Goal: Task Accomplishment & Management: Manage account settings

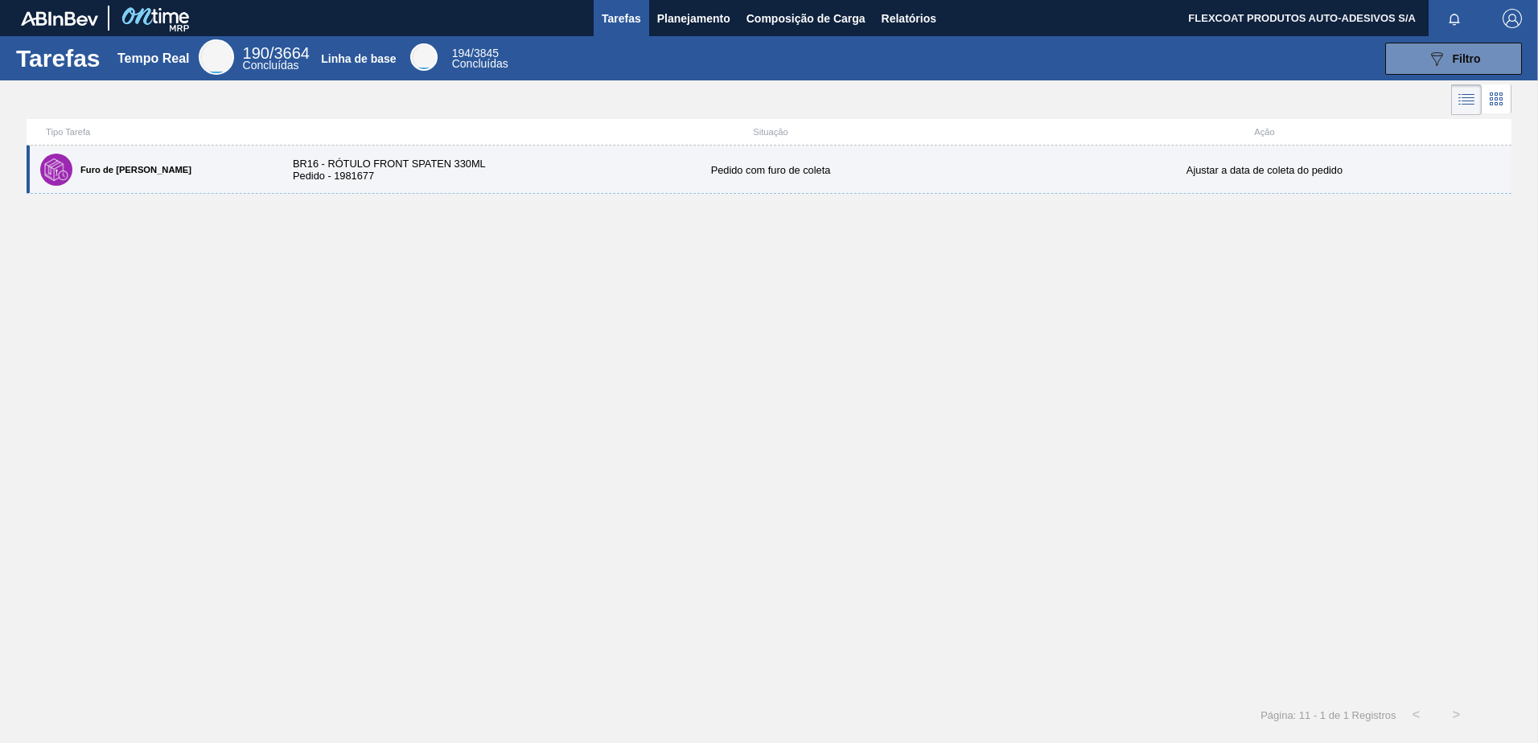
click at [351, 160] on div "BR16 - RÓTULO FRONT SPATEN 330ML Pedido - 1981677" at bounding box center [400, 170] width 247 height 24
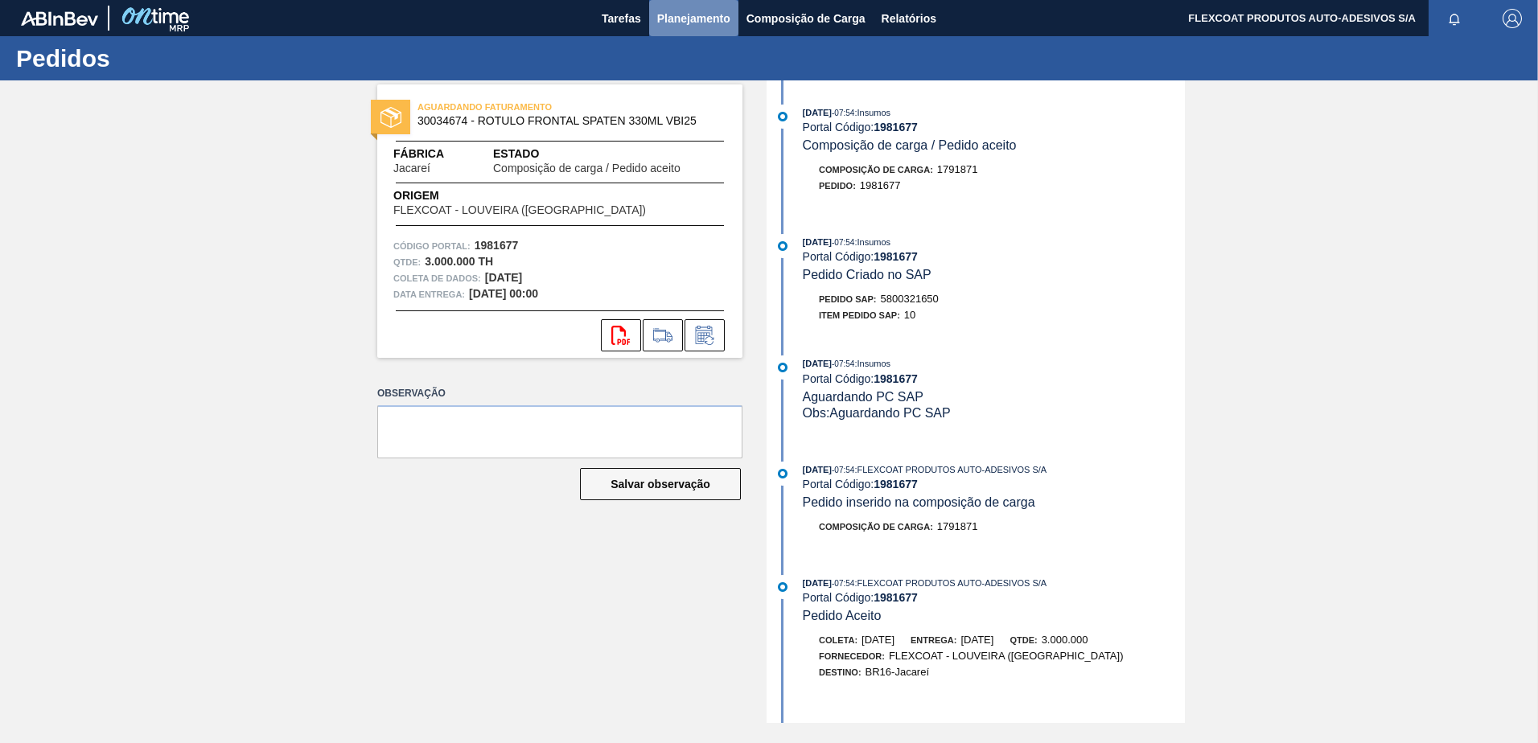
click at [687, 18] on span "Planejamento" at bounding box center [693, 18] width 73 height 19
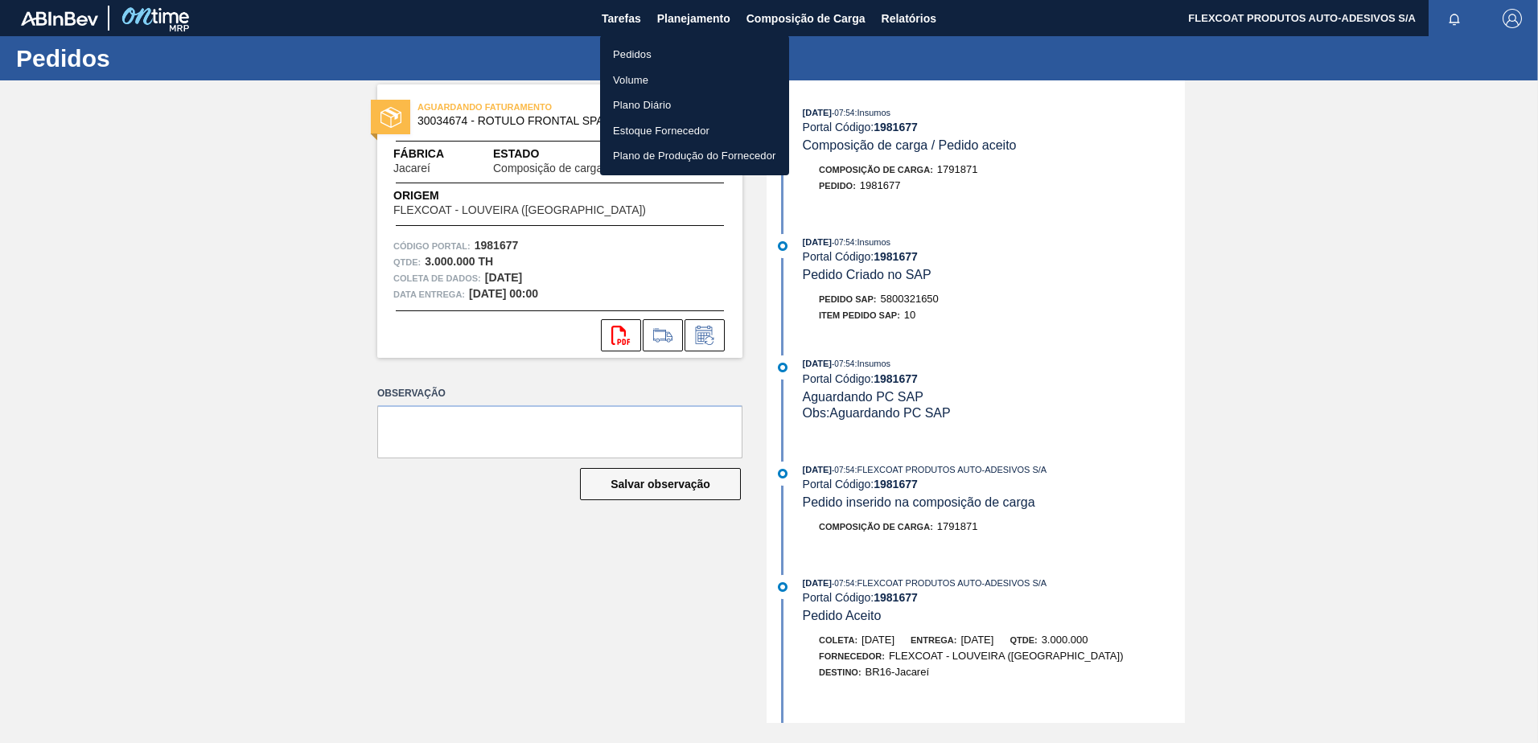
click at [639, 55] on li "Pedidos" at bounding box center [694, 55] width 189 height 26
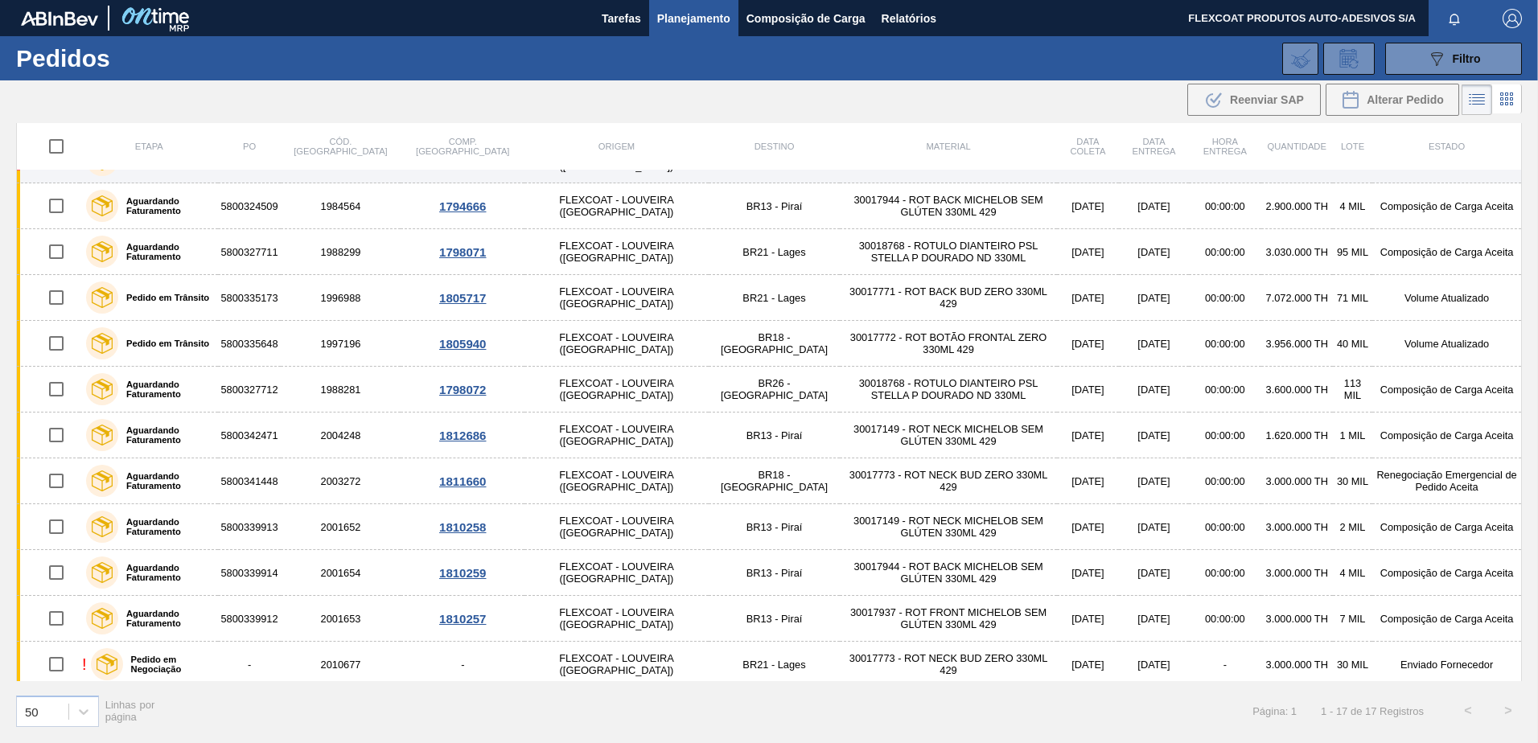
scroll to position [269, 0]
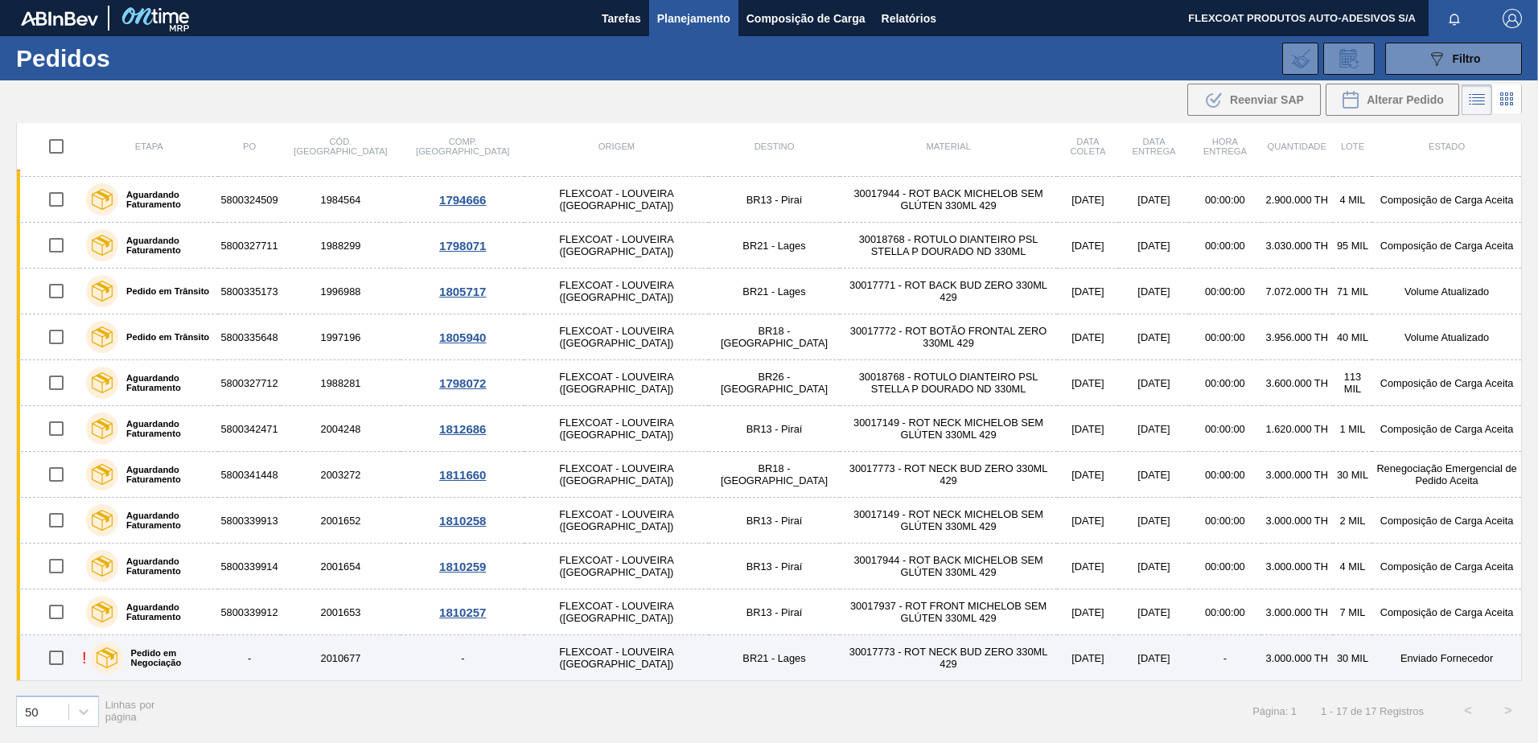
click at [190, 660] on label "Pedido em Negociação" at bounding box center [167, 657] width 89 height 19
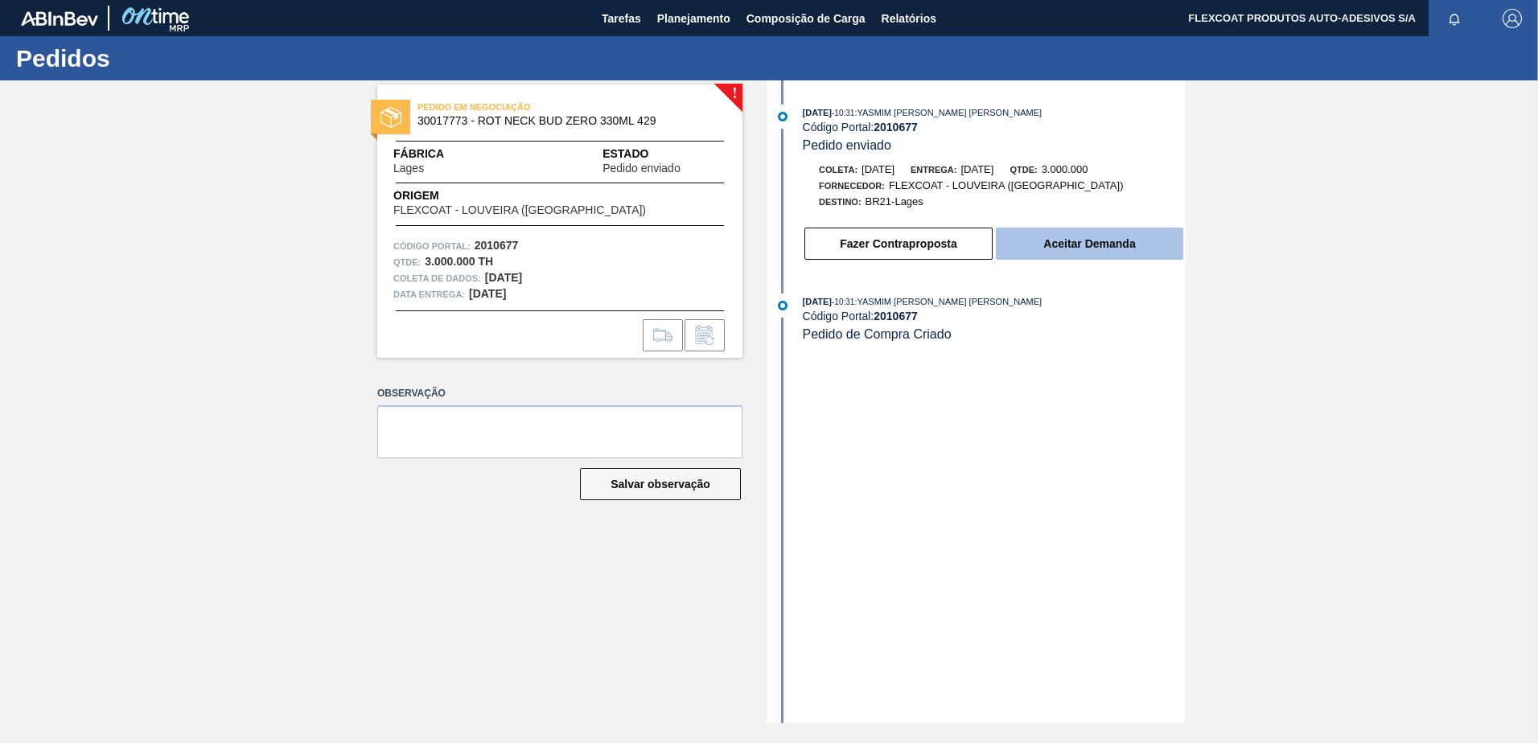
click at [1068, 245] on button "Aceitar Demanda" at bounding box center [1089, 244] width 187 height 32
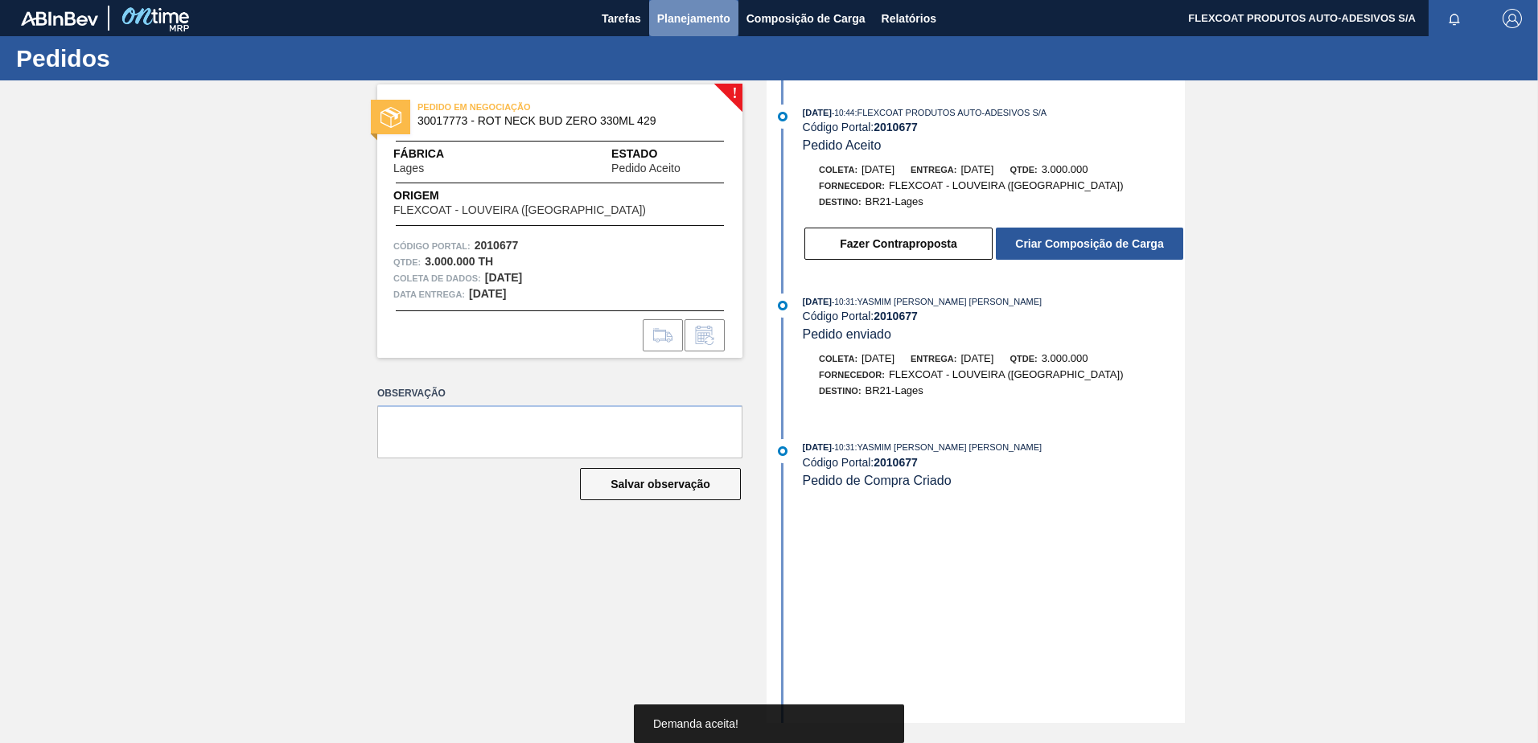
click at [691, 24] on span "Planejamento" at bounding box center [693, 18] width 73 height 19
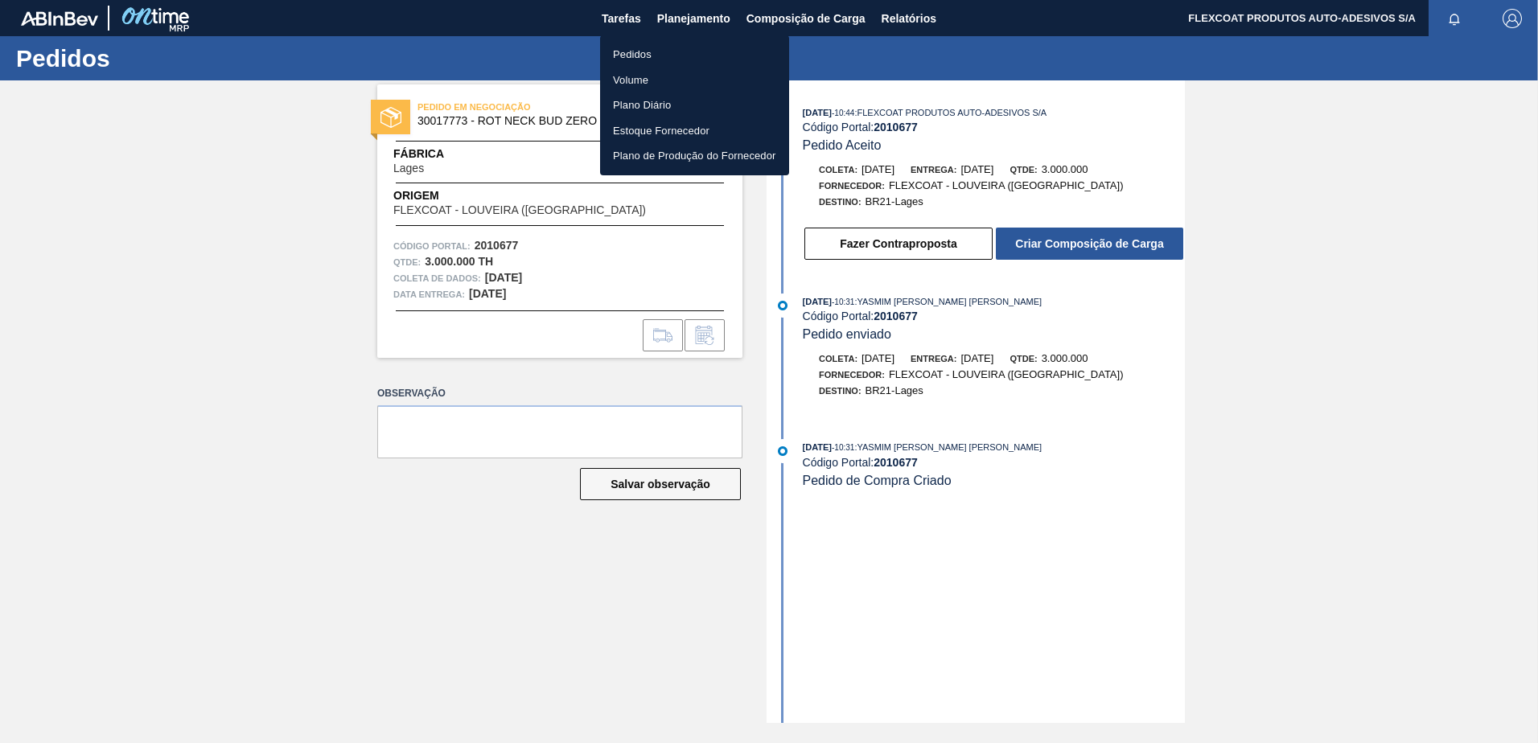
click at [632, 55] on li "Pedidos" at bounding box center [694, 55] width 189 height 26
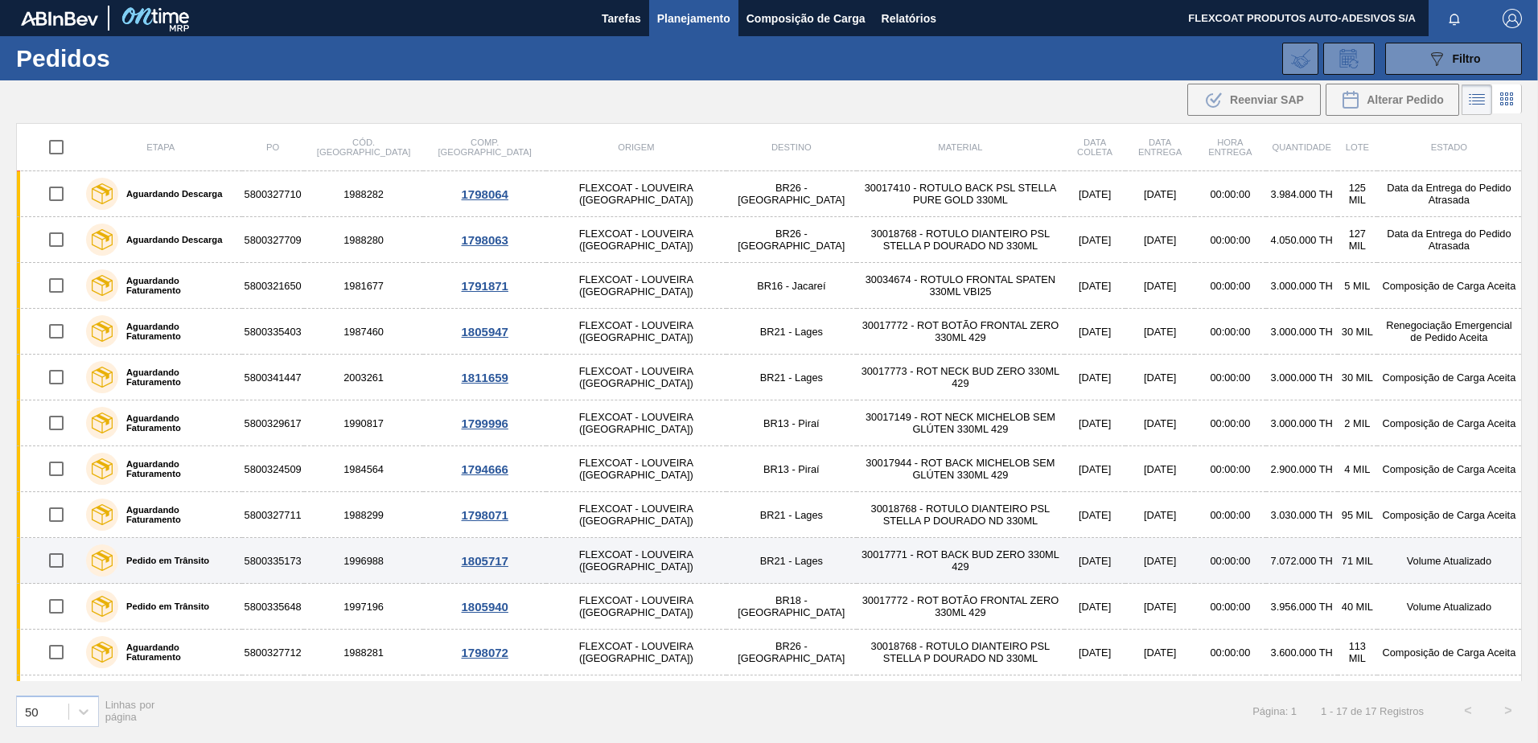
click at [976, 557] on td "30017771 - ROT BACK BUD ZERO 330ML 429" at bounding box center [961, 561] width 208 height 46
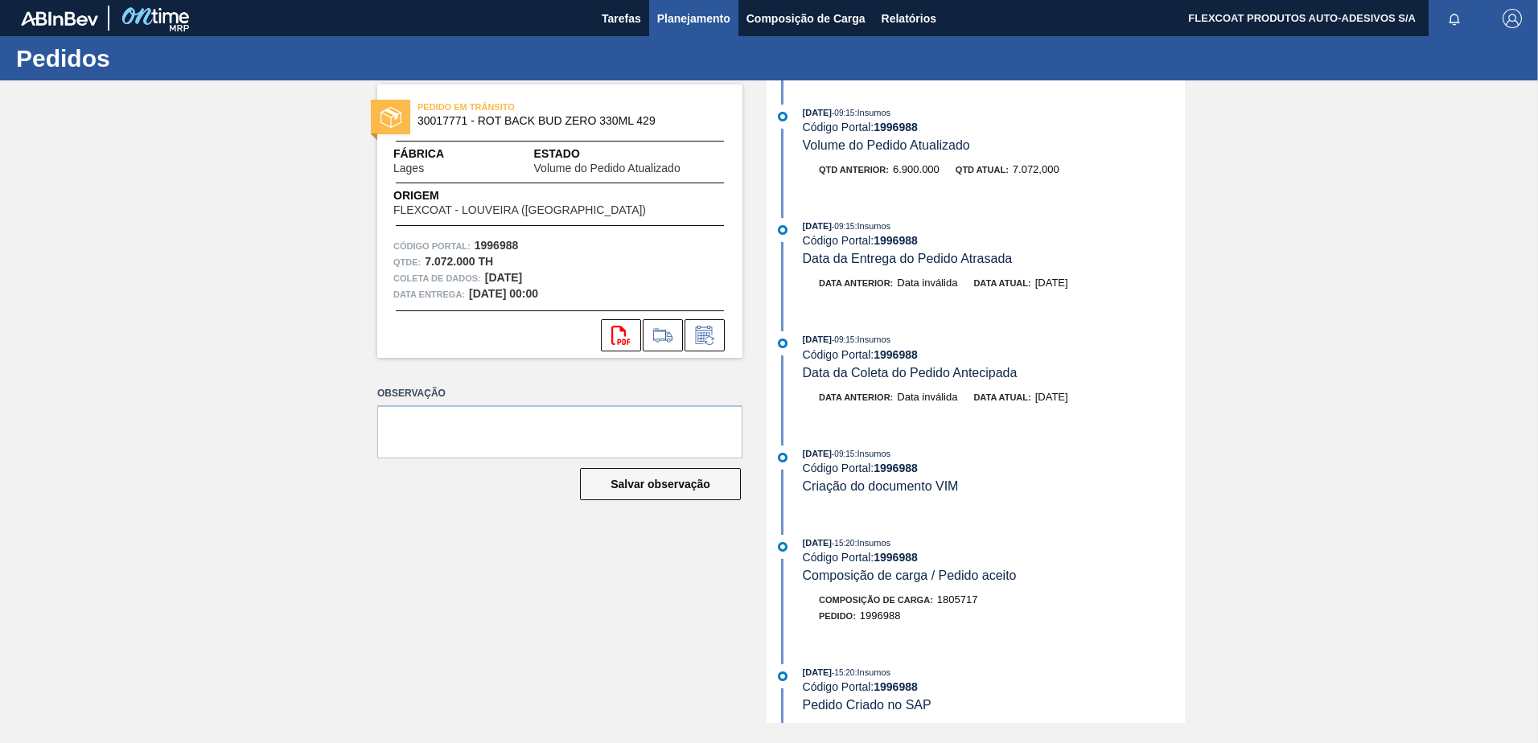
click at [670, 23] on span "Planejamento" at bounding box center [693, 18] width 73 height 19
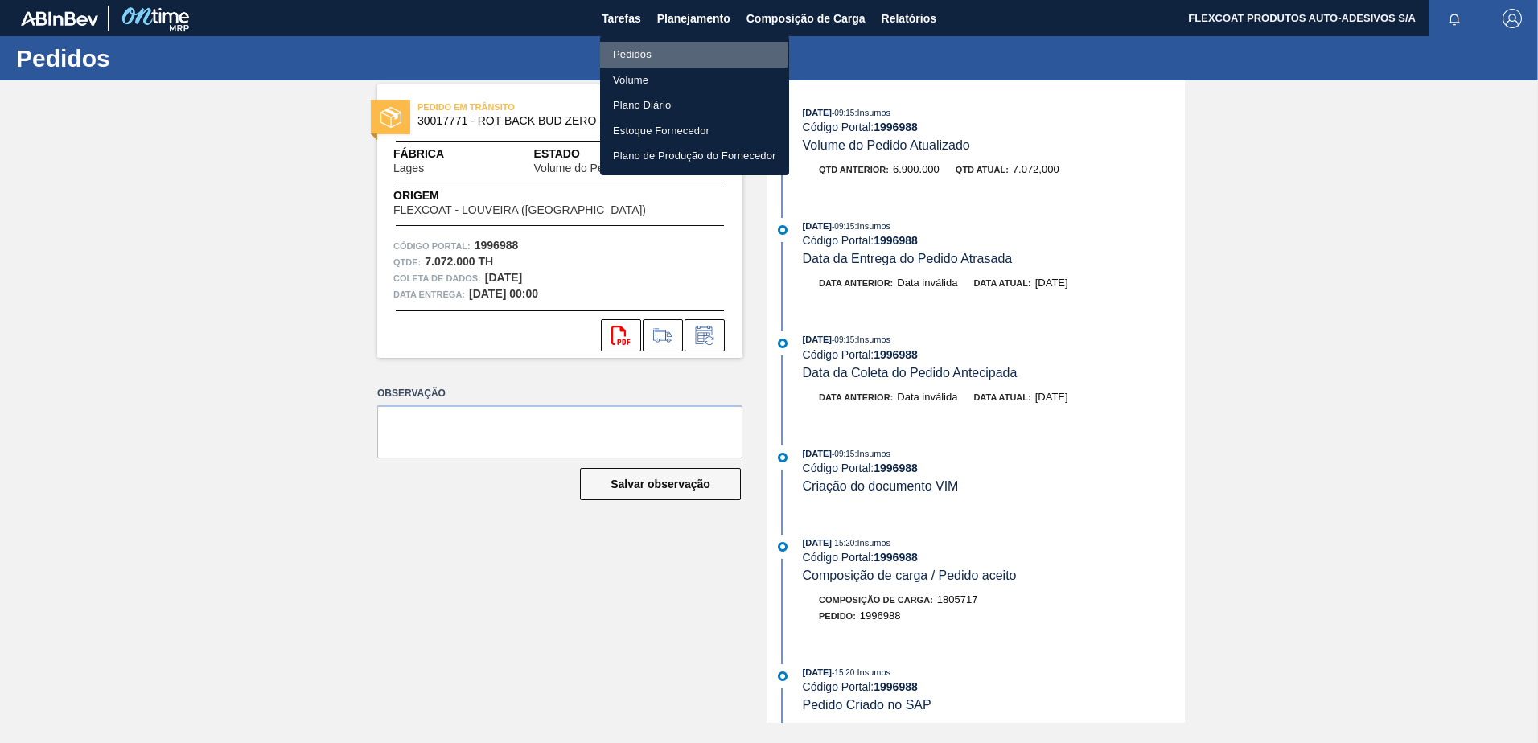
click at [627, 49] on li "Pedidos" at bounding box center [694, 55] width 189 height 26
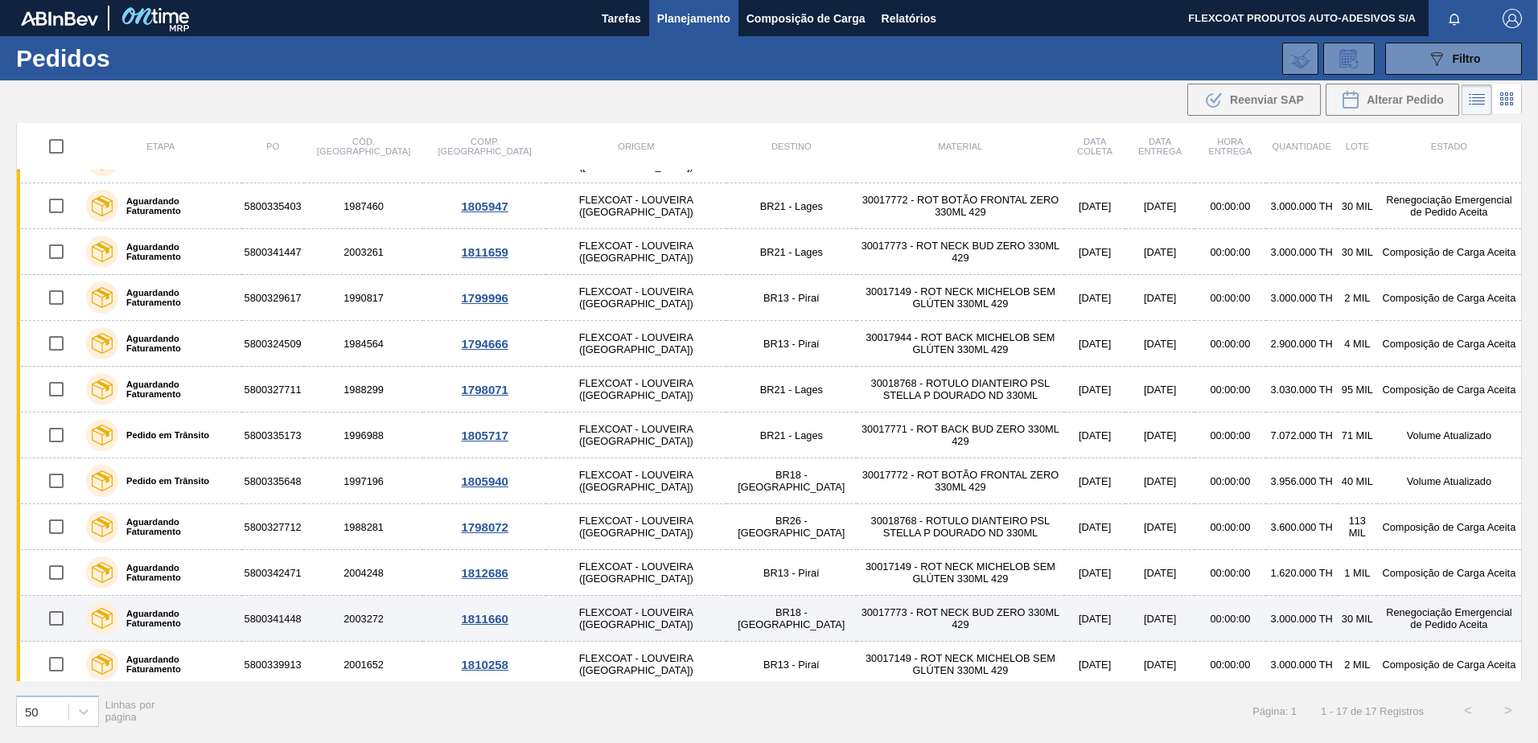
scroll to position [269, 0]
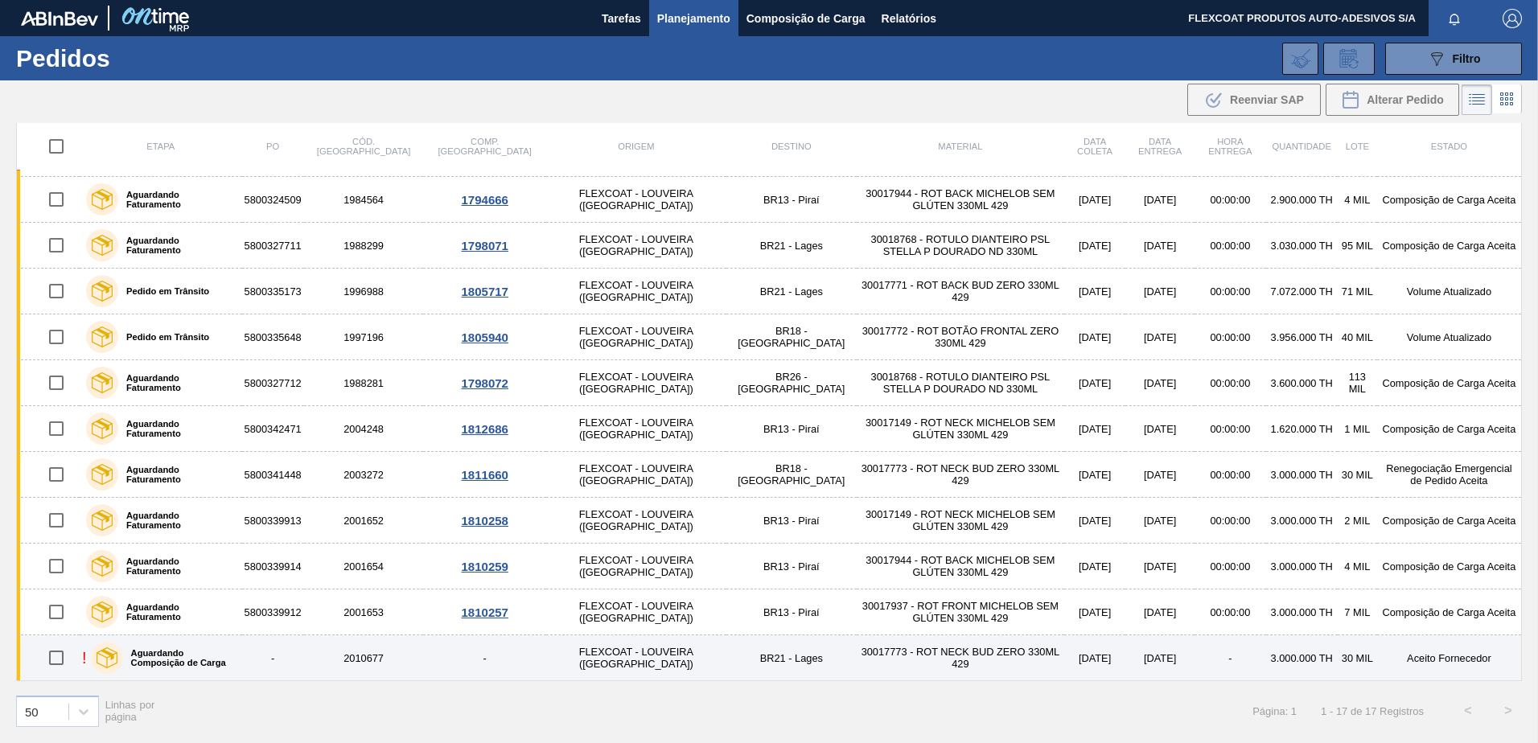
click at [183, 652] on label "Aguardando Composição de Carga" at bounding box center [179, 657] width 113 height 19
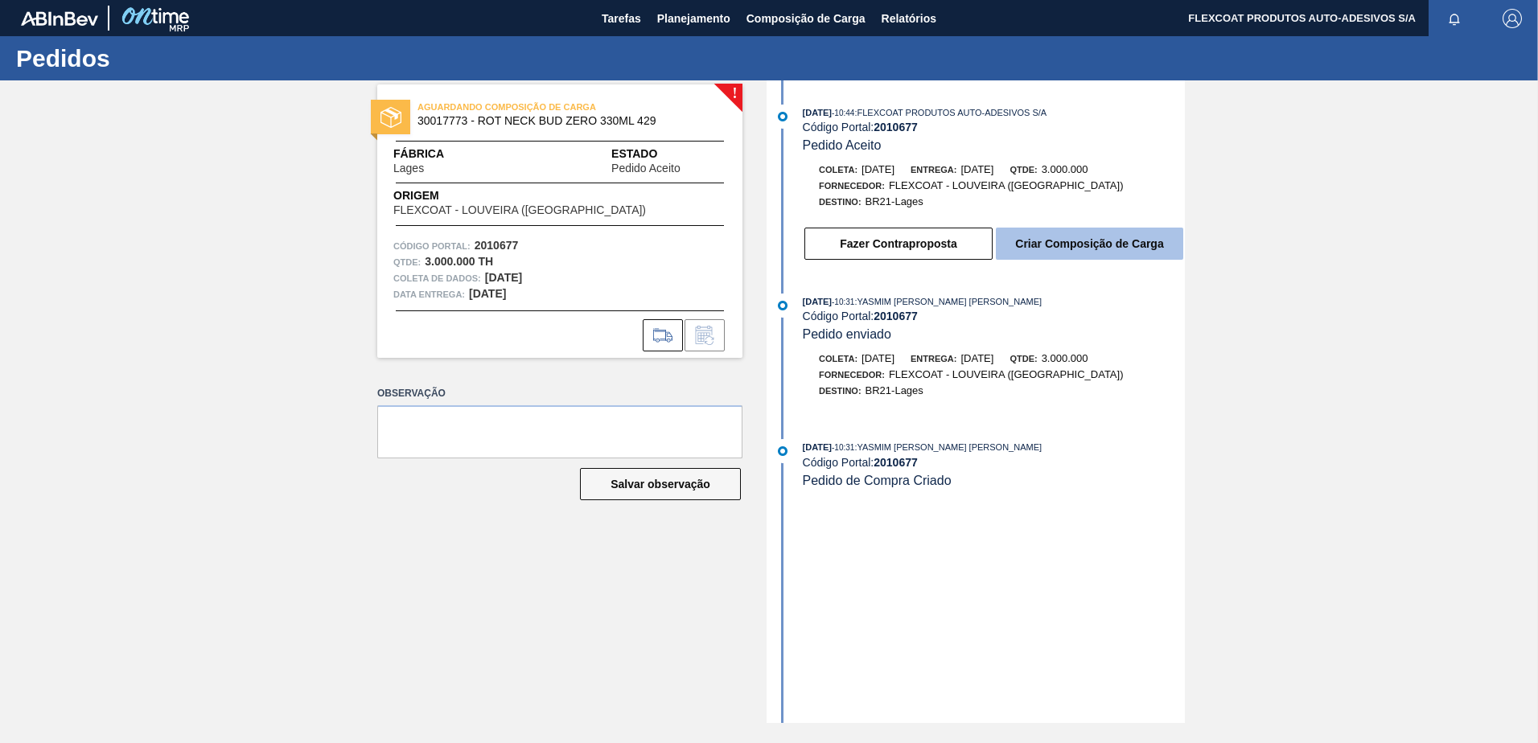
click at [1079, 250] on button "Criar Composição de Carga" at bounding box center [1089, 244] width 187 height 32
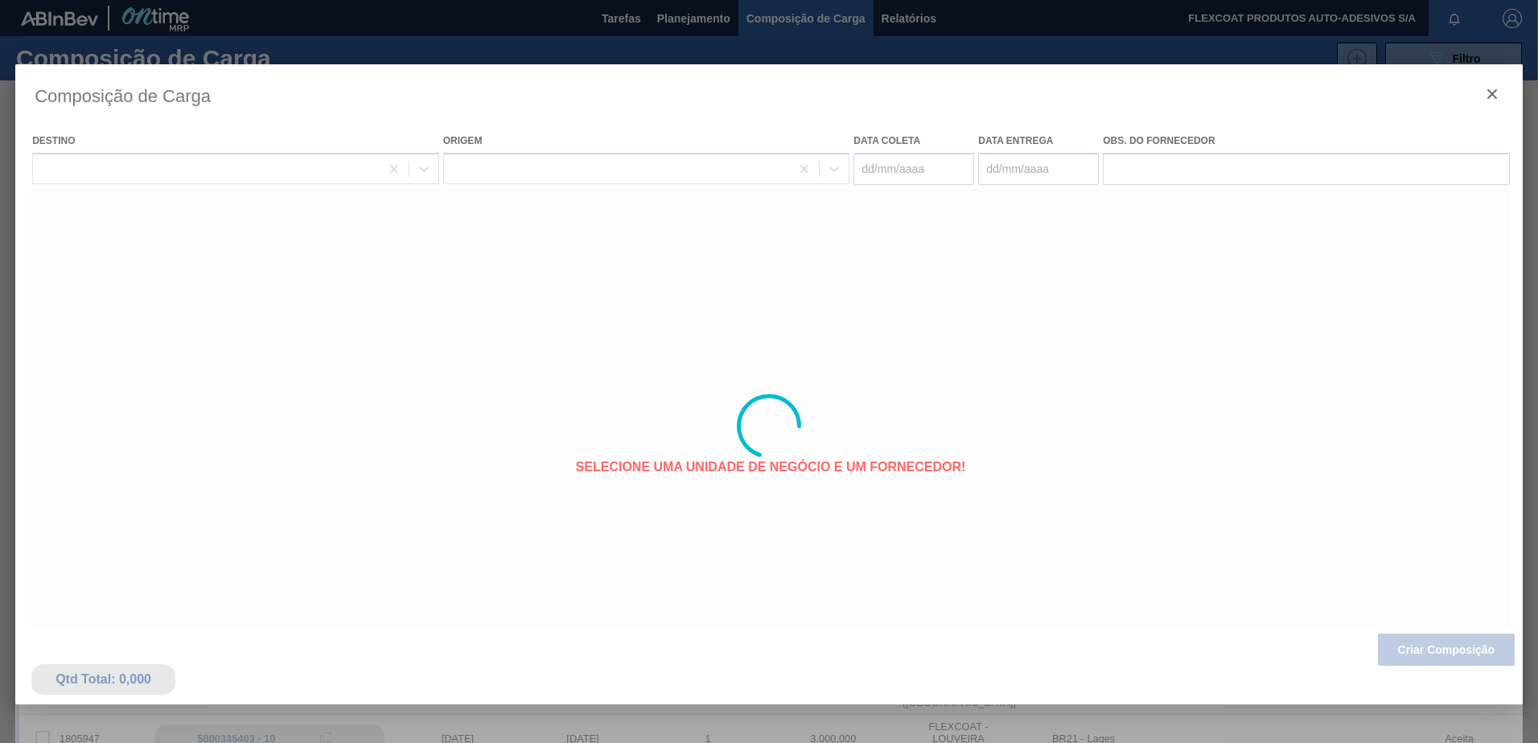
type coleta "[DATE]"
type entrega "[DATE]"
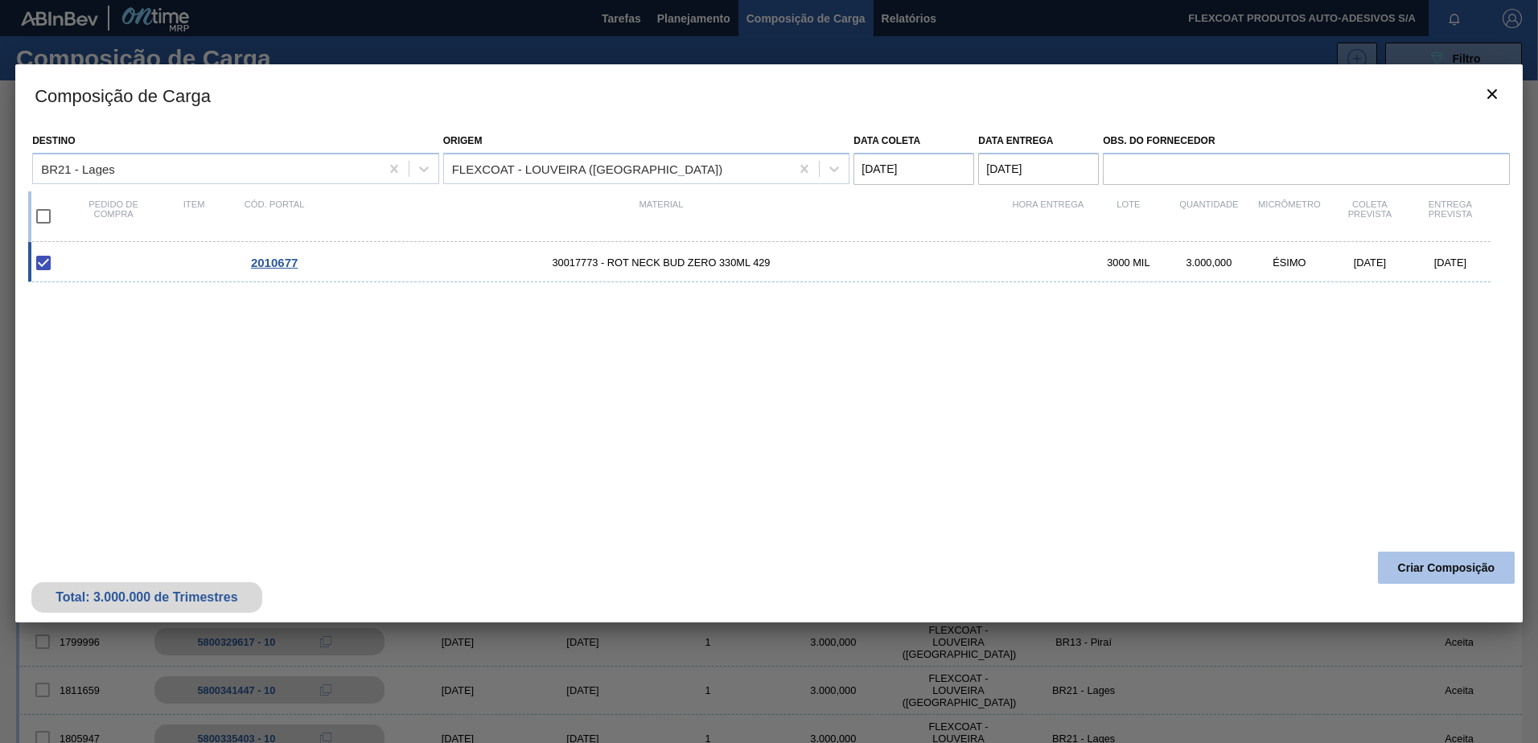
click at [1392, 569] on button "Criar Composição" at bounding box center [1446, 568] width 137 height 32
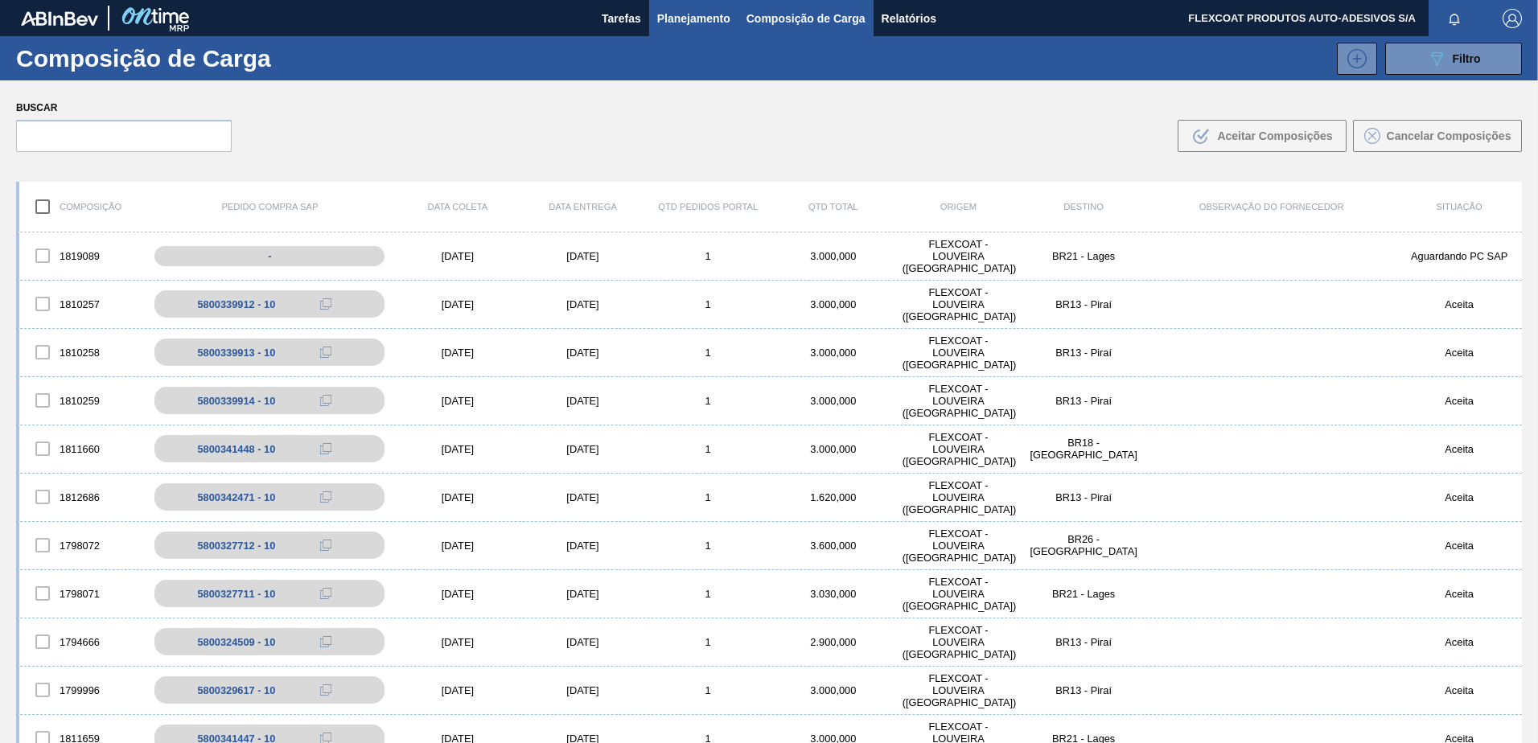
click at [669, 22] on span "Planejamento" at bounding box center [693, 18] width 73 height 19
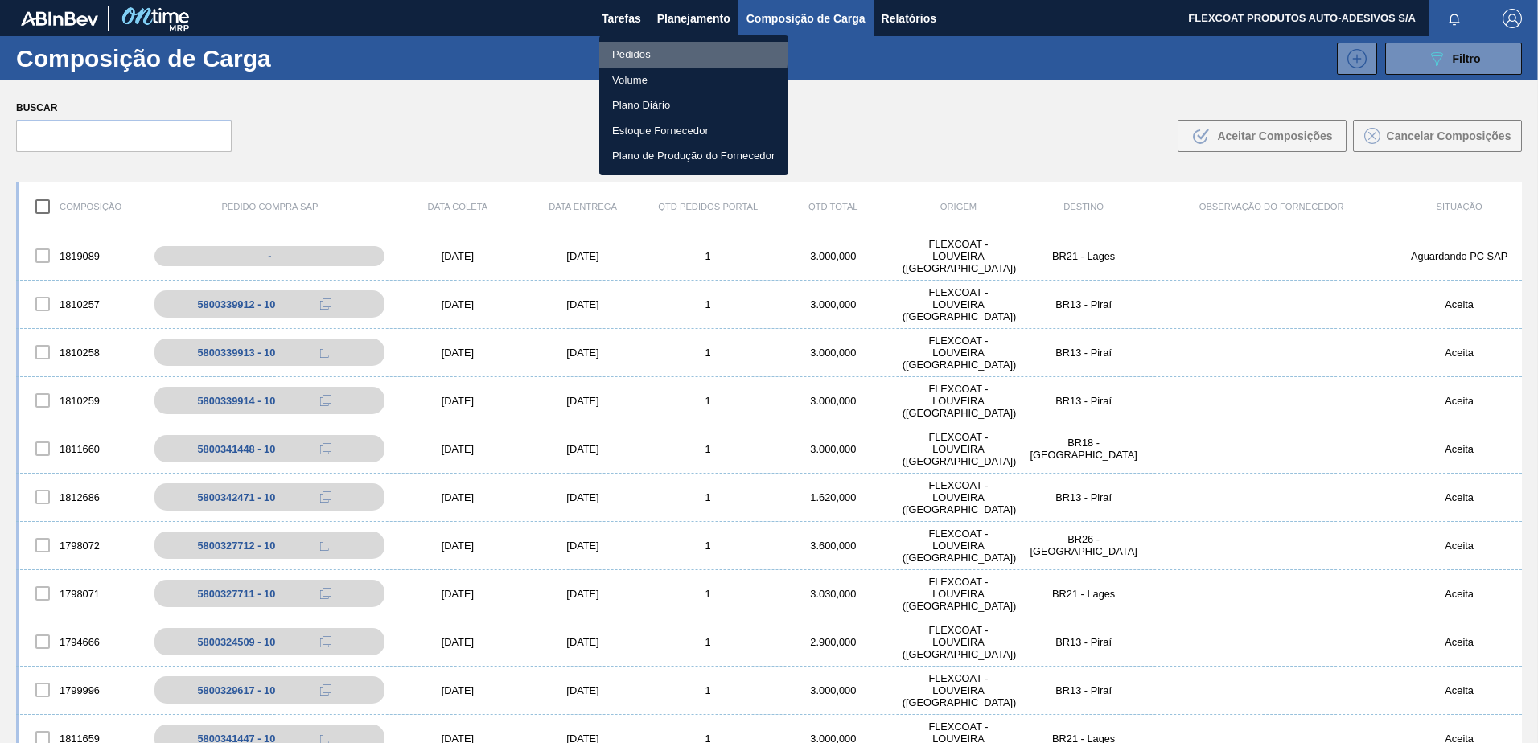
click at [636, 49] on li "Pedidos" at bounding box center [693, 55] width 189 height 26
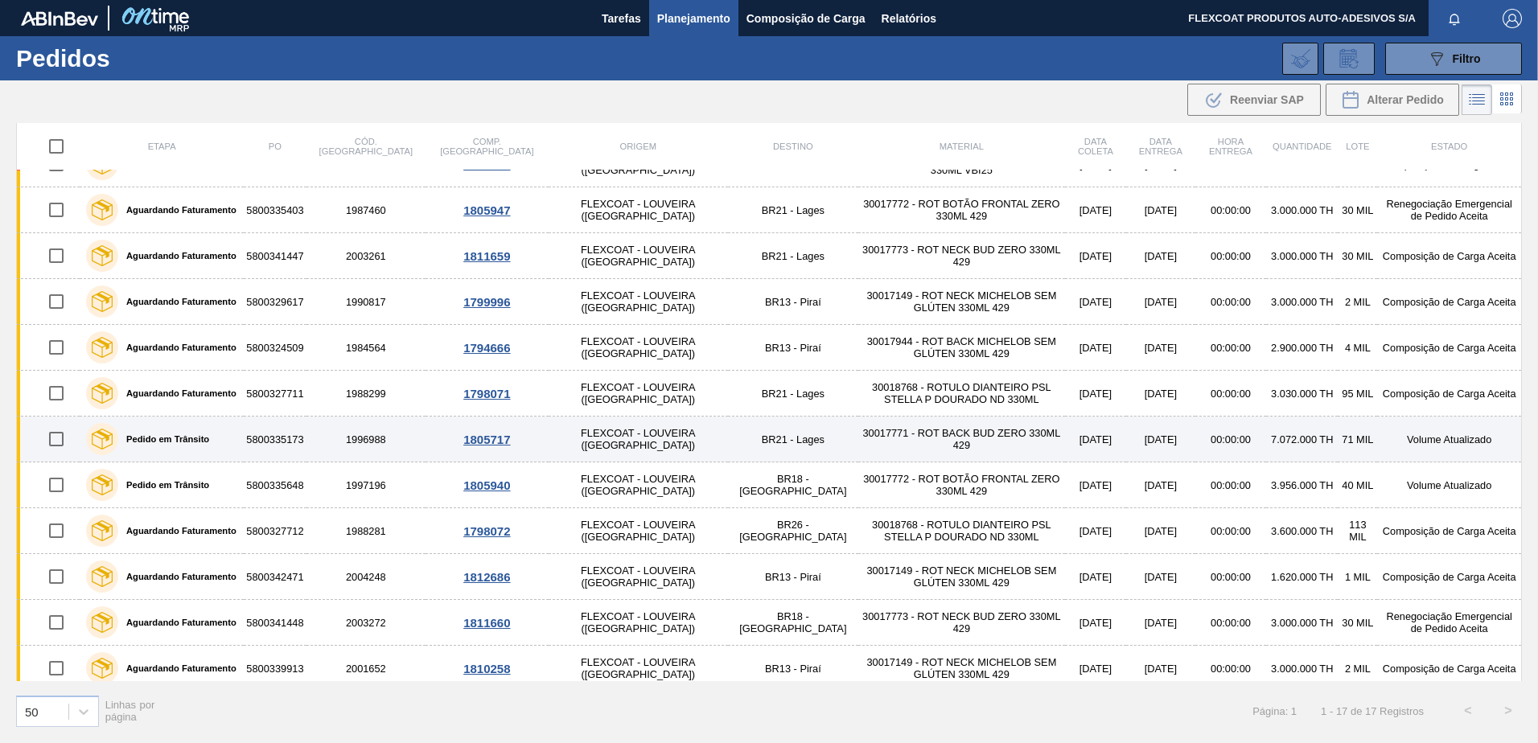
scroll to position [269, 0]
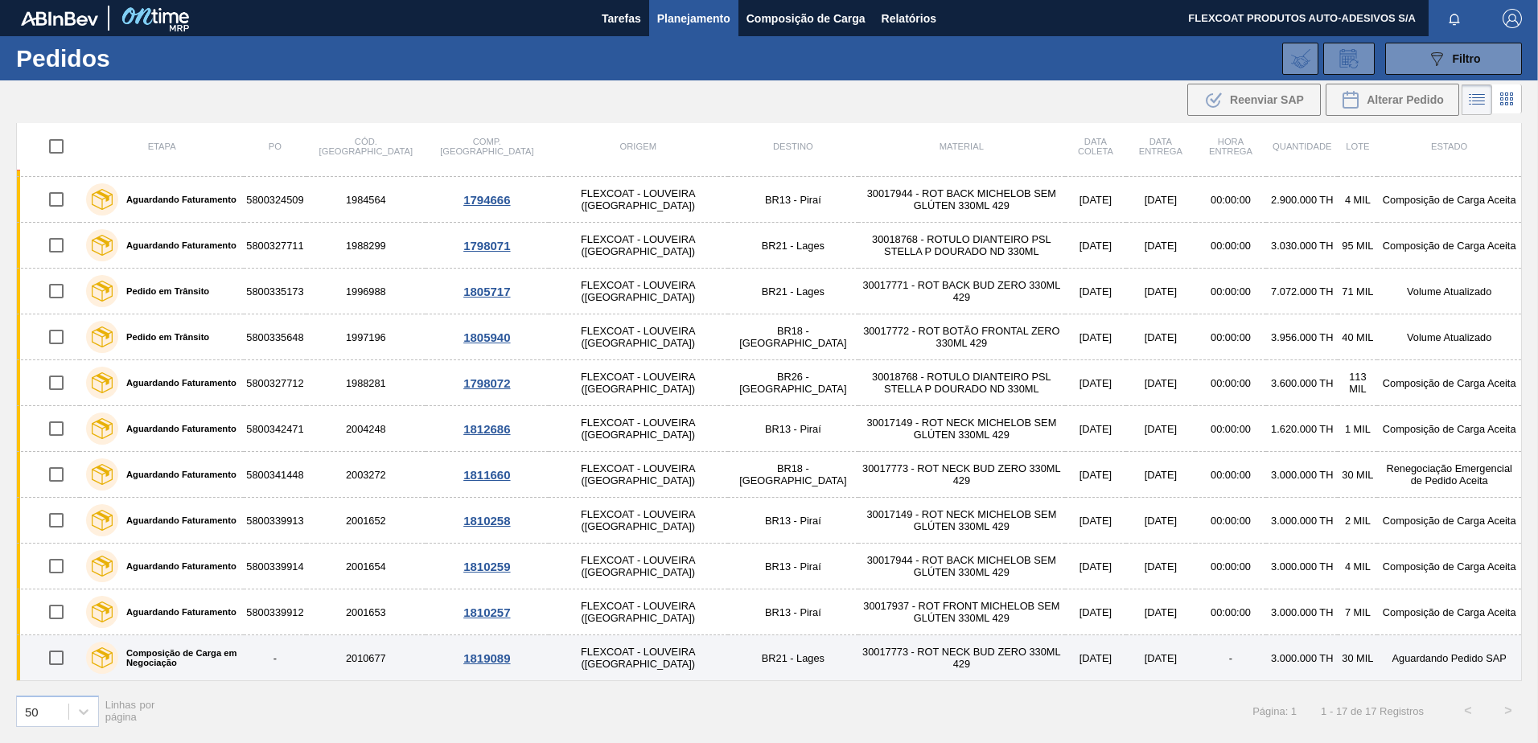
click at [174, 657] on label "Composição de Carga em Negociação" at bounding box center [177, 657] width 119 height 19
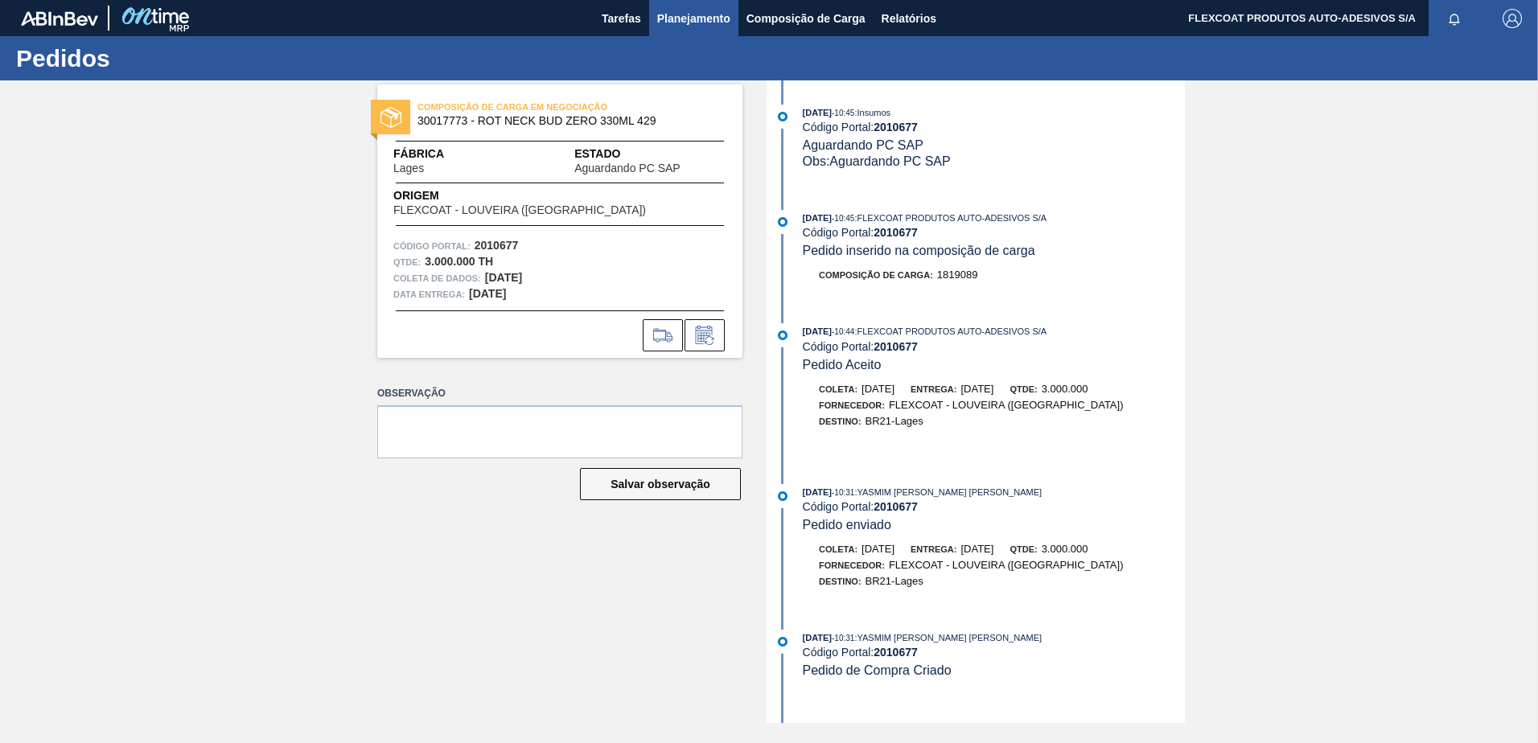
click at [676, 23] on span "Planejamento" at bounding box center [693, 18] width 73 height 19
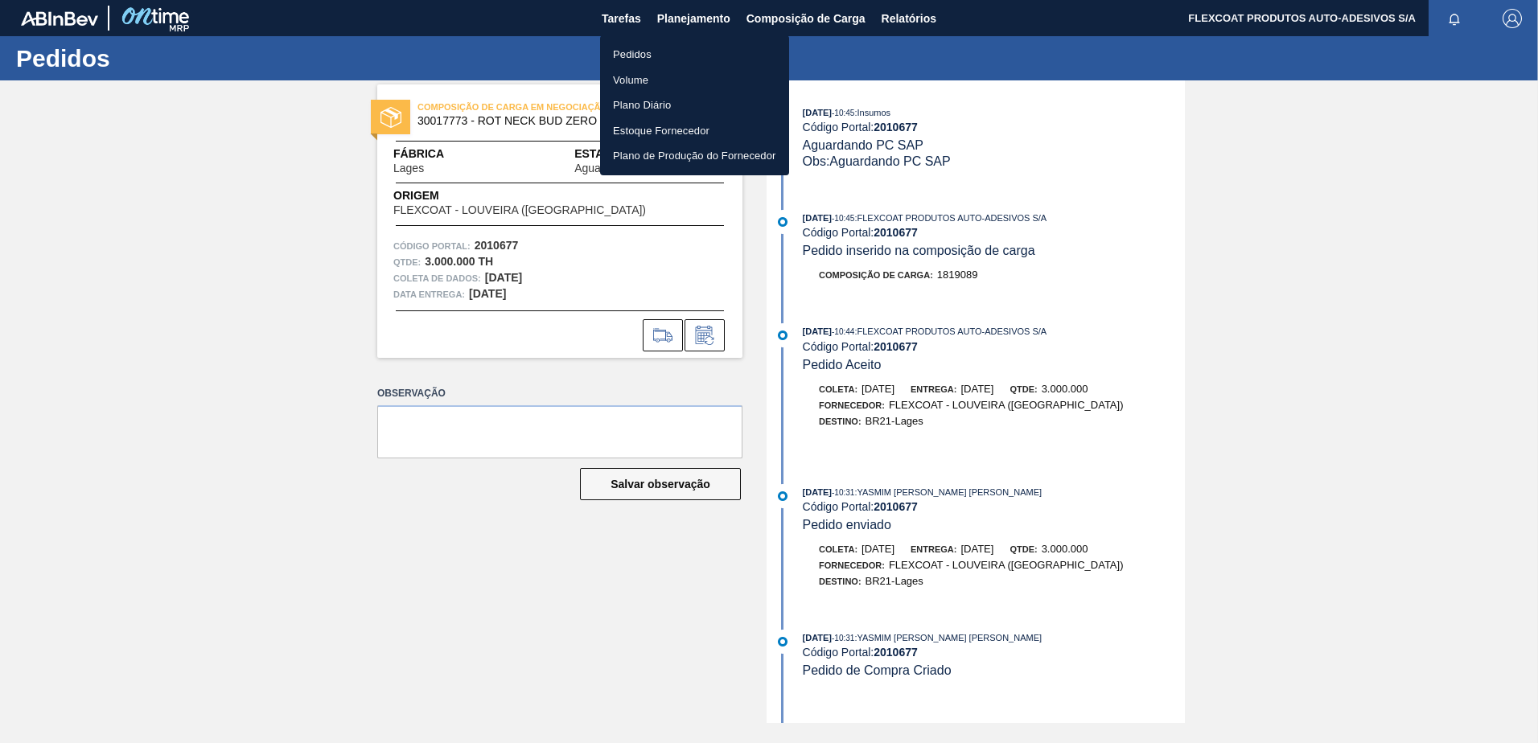
click at [623, 50] on li "Pedidos" at bounding box center [694, 55] width 189 height 26
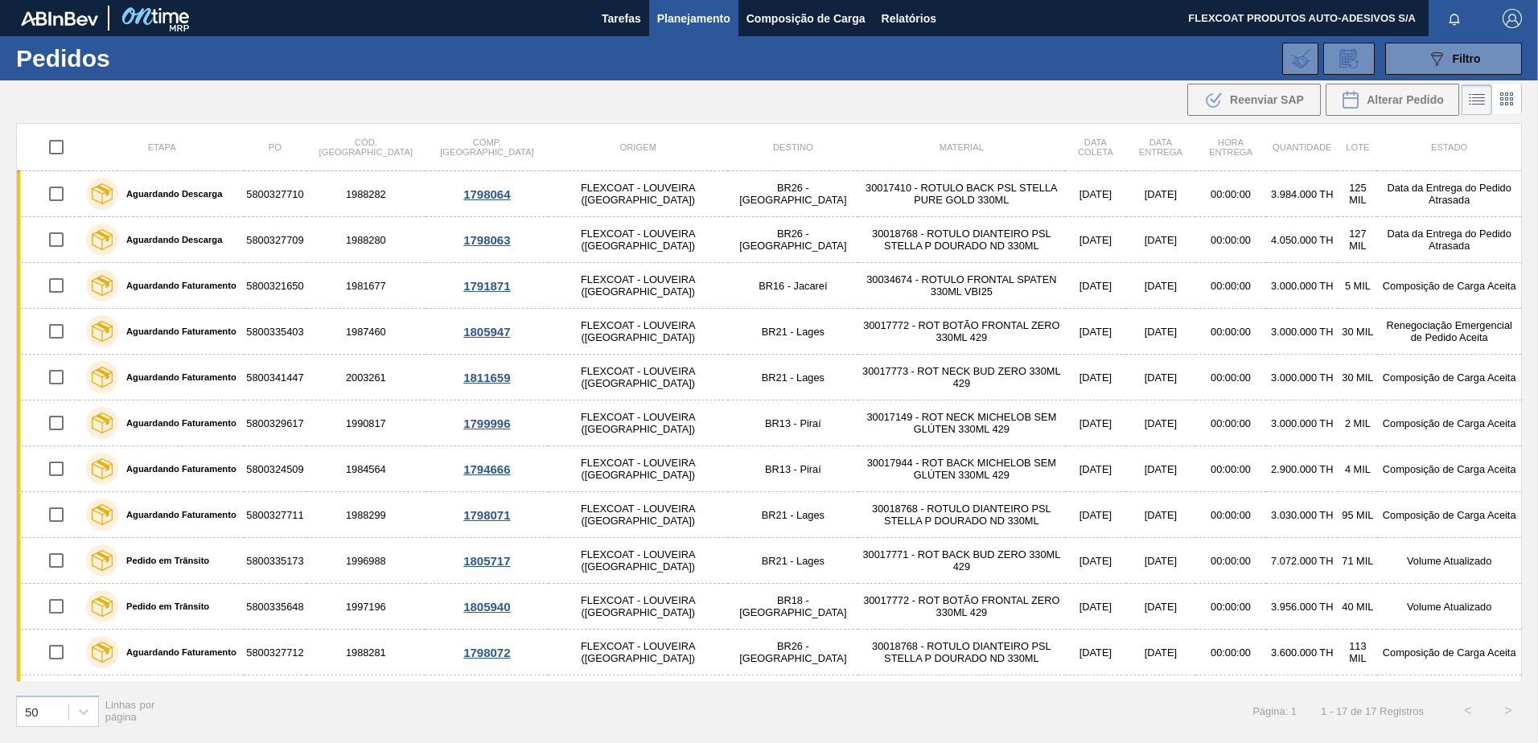
scroll to position [269, 0]
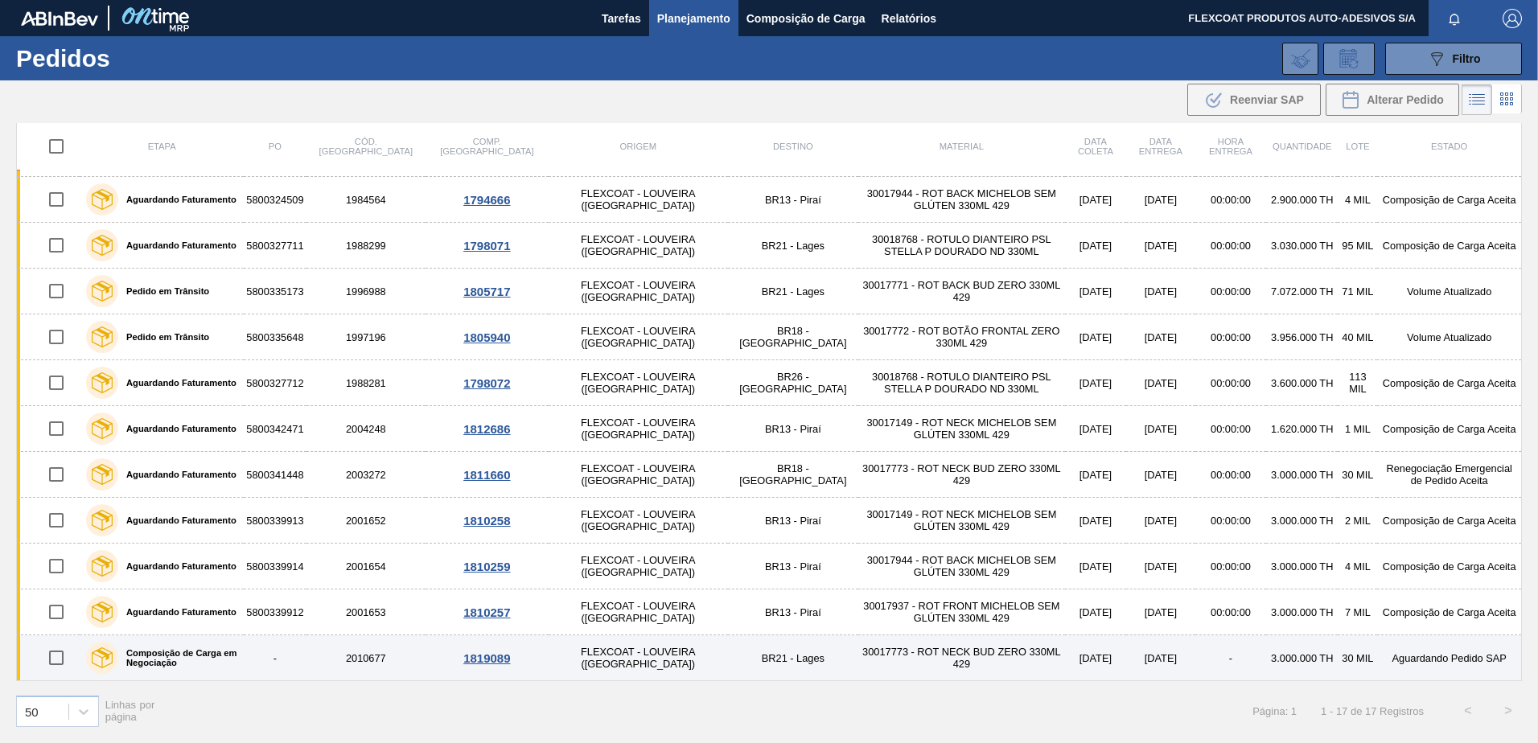
click at [167, 651] on label "Composição de Carga em Negociação" at bounding box center [177, 657] width 119 height 19
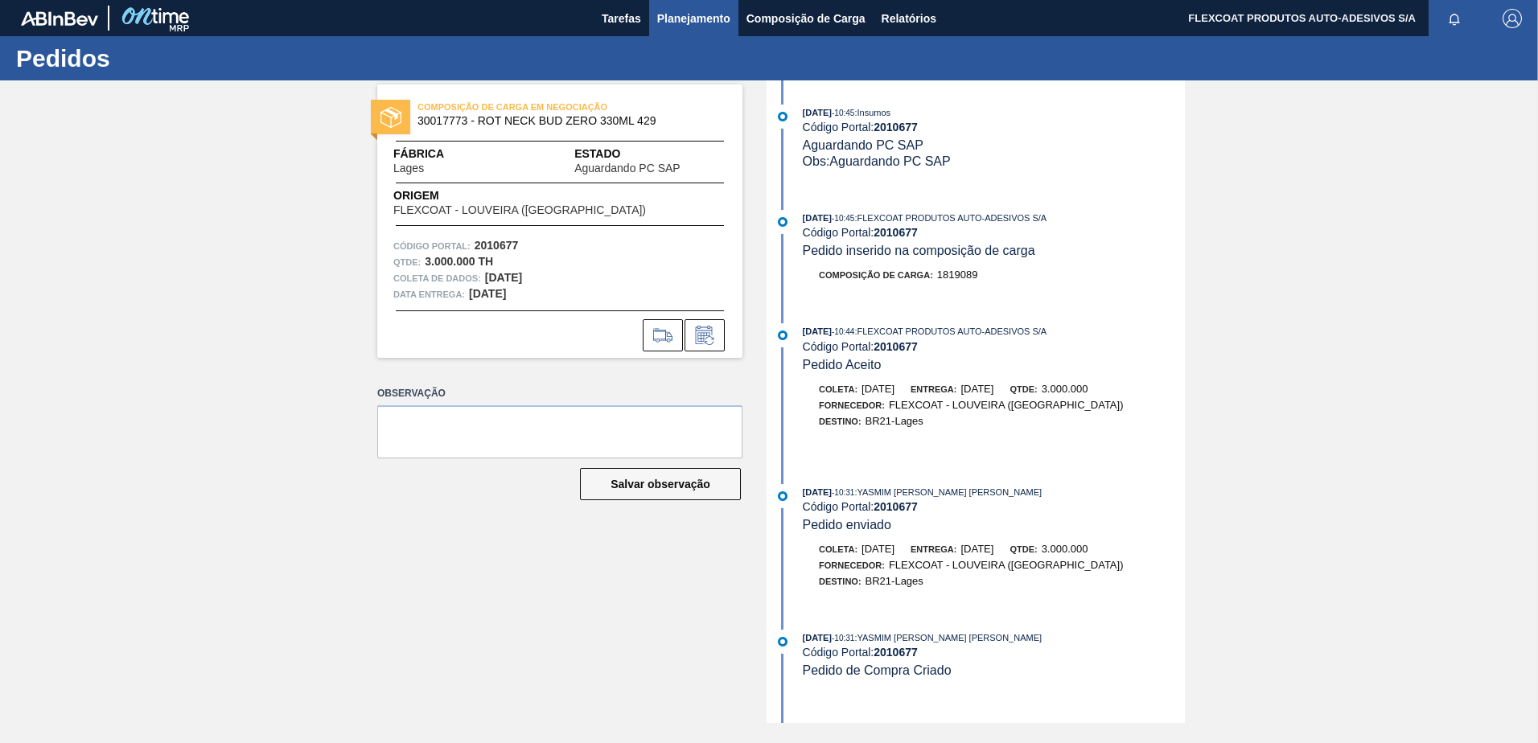
click at [672, 22] on span "Planejamento" at bounding box center [693, 18] width 73 height 19
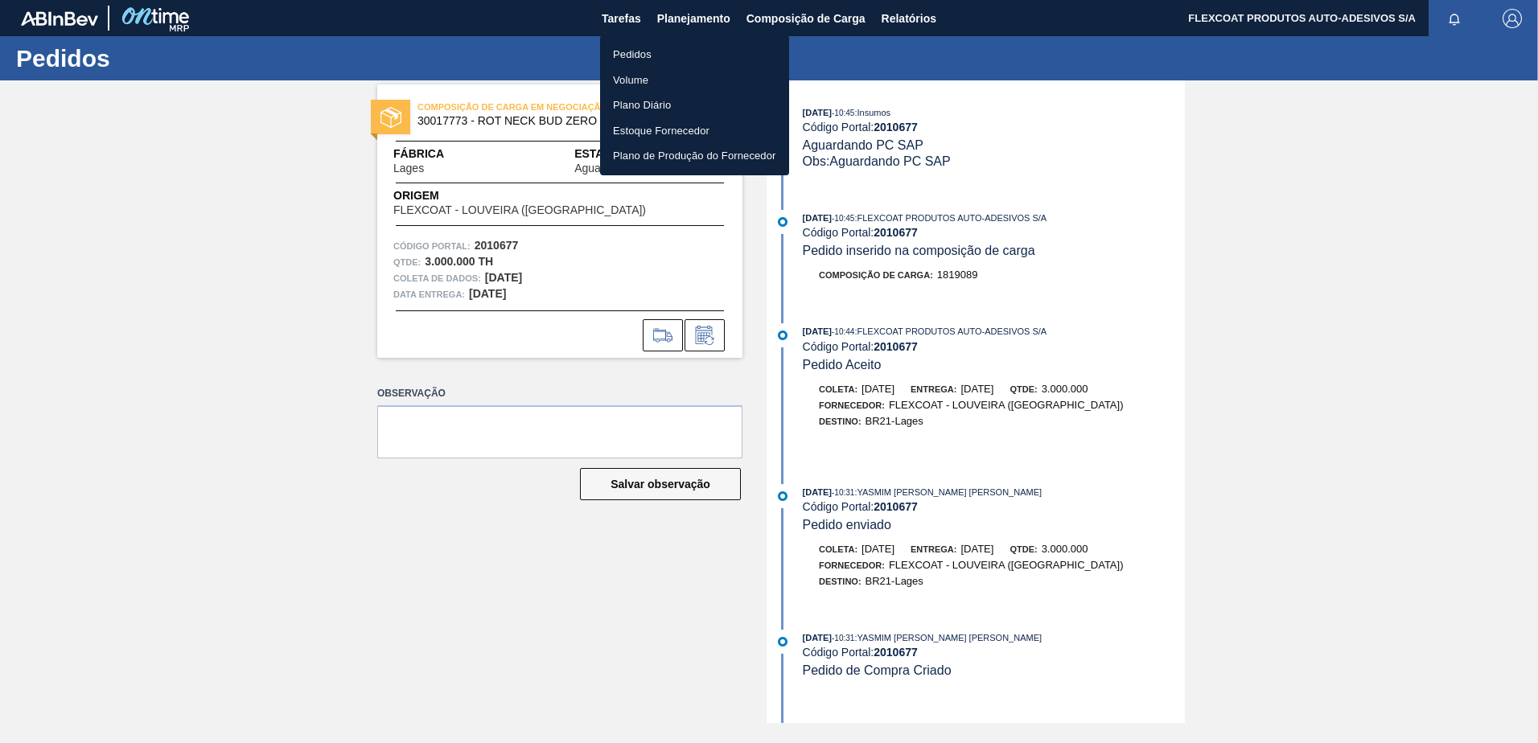
click at [632, 52] on li "Pedidos" at bounding box center [694, 55] width 189 height 26
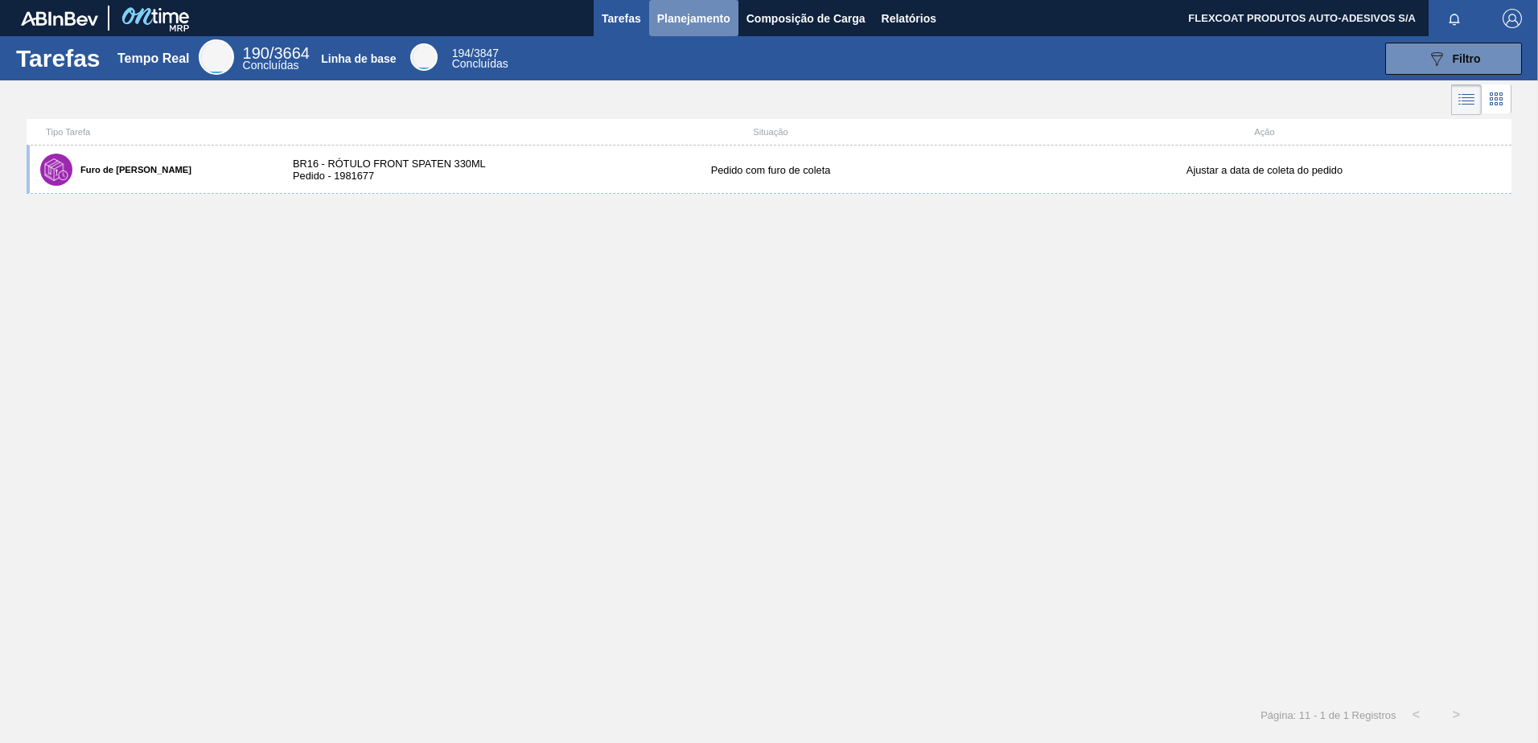
click at [676, 18] on span "Planejamento" at bounding box center [693, 18] width 73 height 19
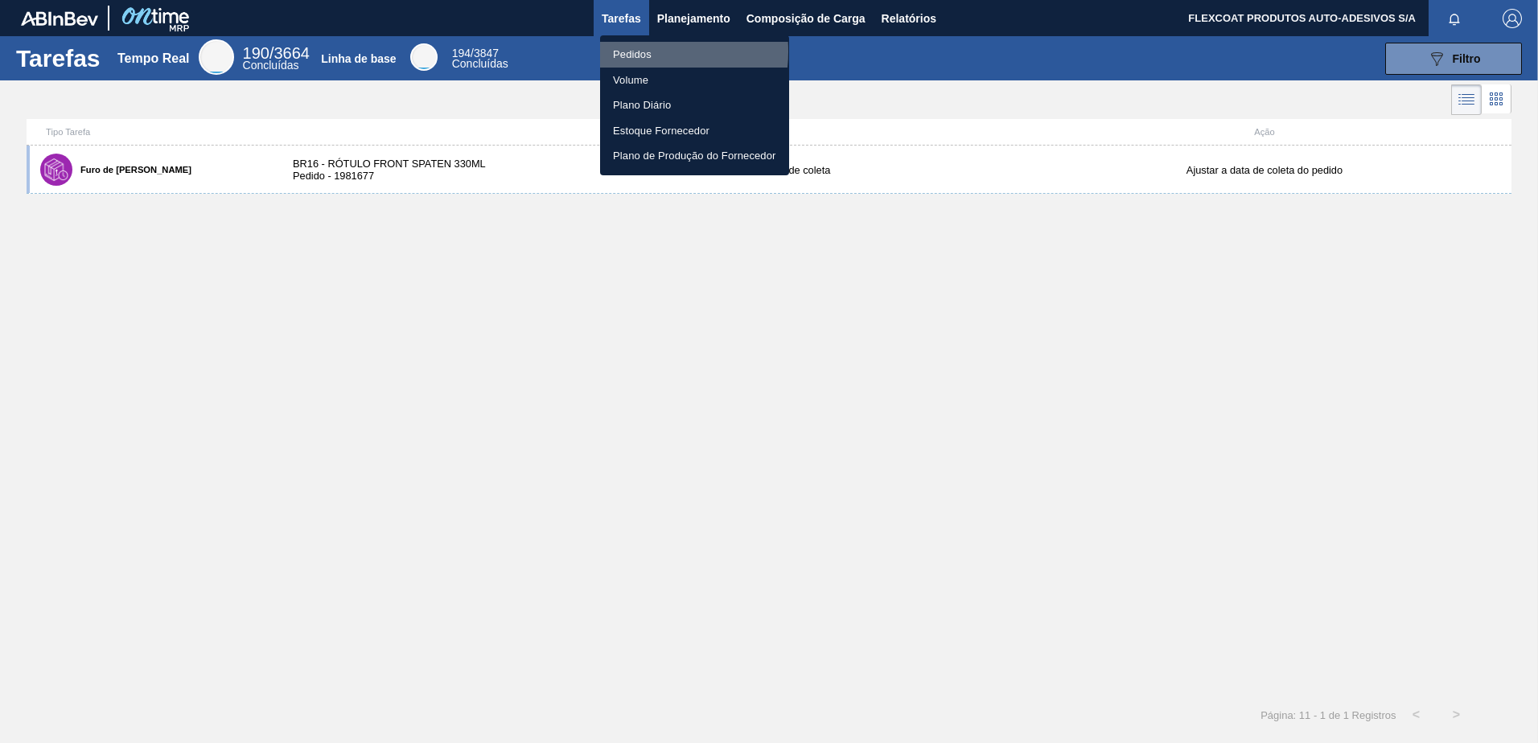
click at [636, 51] on li "Pedidos" at bounding box center [694, 55] width 189 height 26
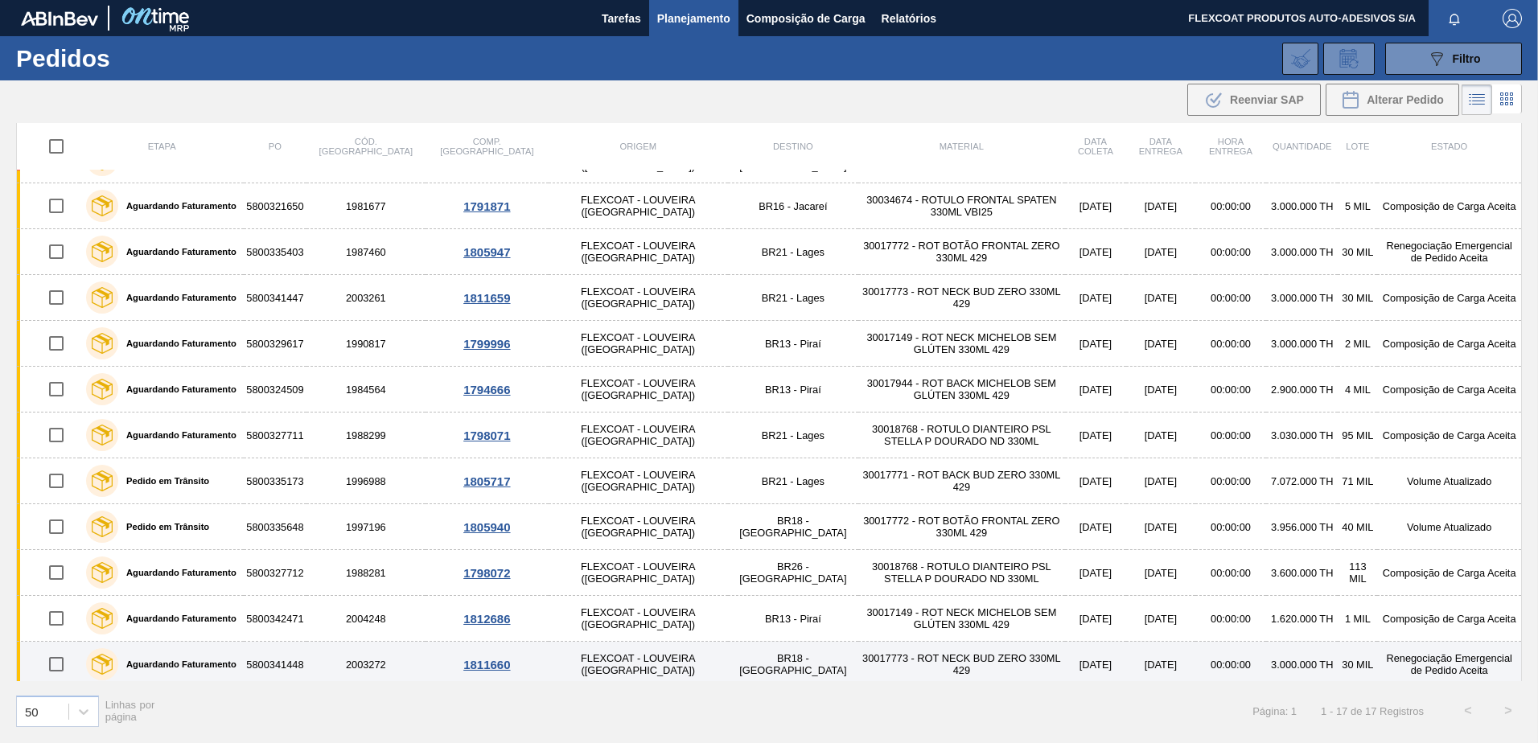
scroll to position [269, 0]
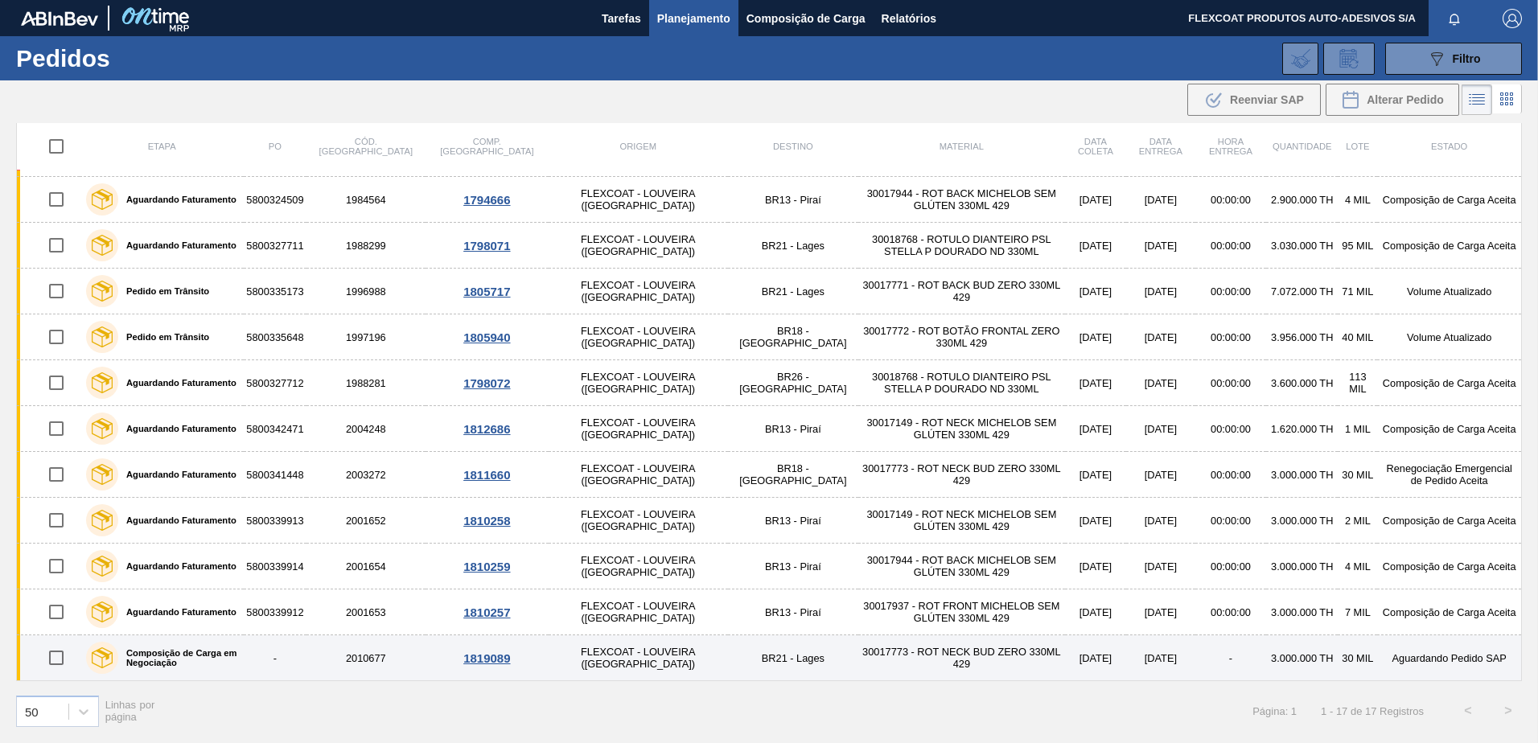
click at [198, 652] on label "Composição de Carga em Negociação" at bounding box center [177, 657] width 119 height 19
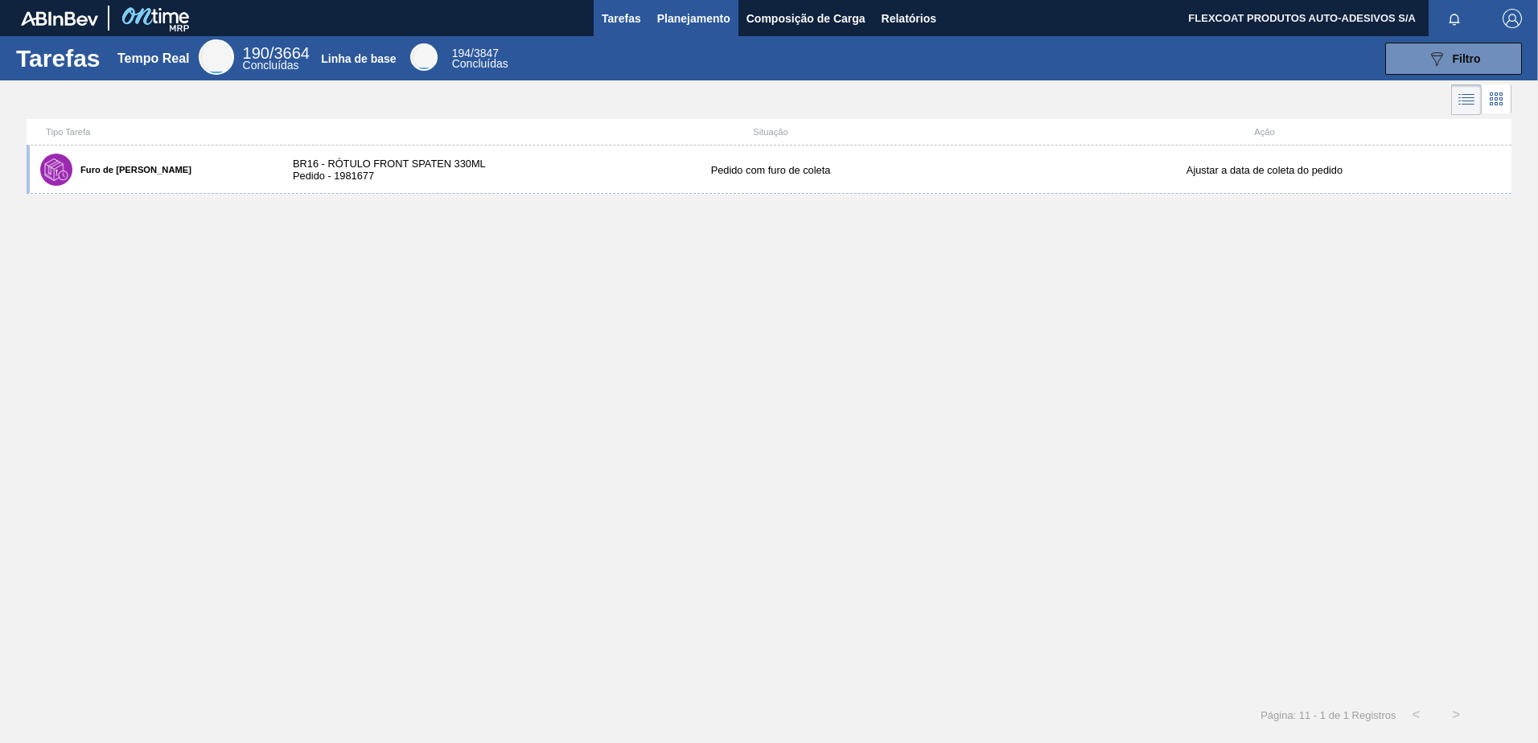
click at [677, 18] on span "Planejamento" at bounding box center [693, 18] width 73 height 19
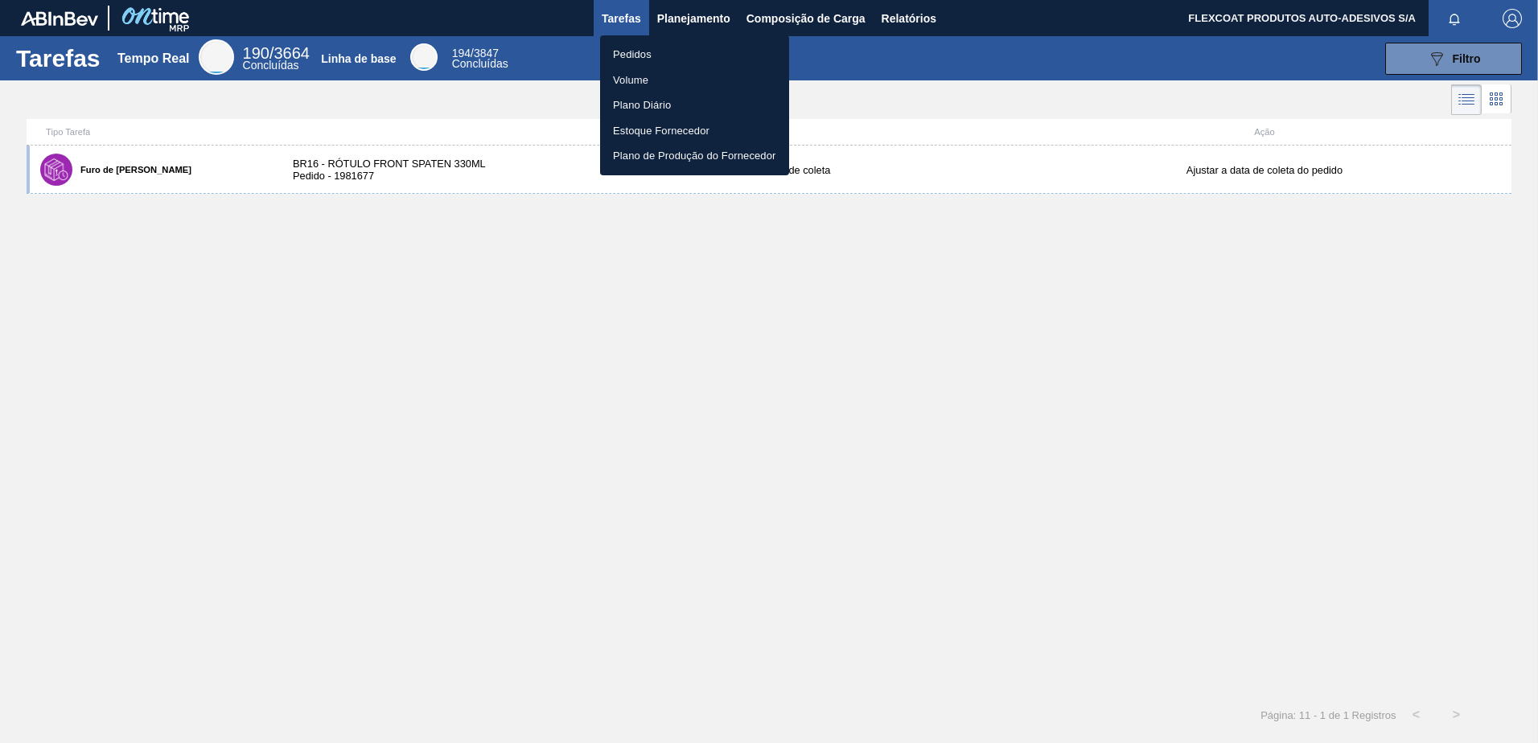
click at [625, 57] on li "Pedidos" at bounding box center [694, 55] width 189 height 26
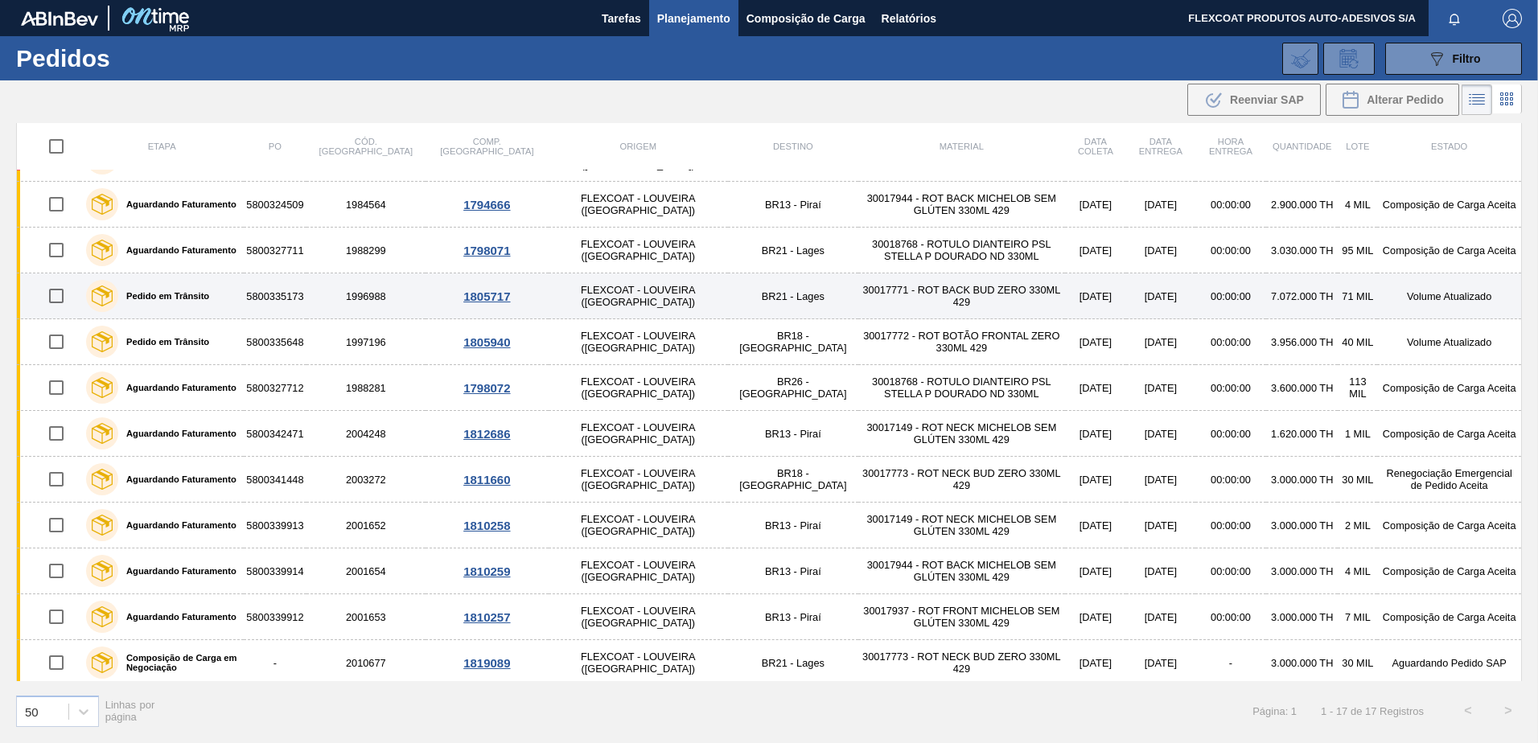
scroll to position [269, 0]
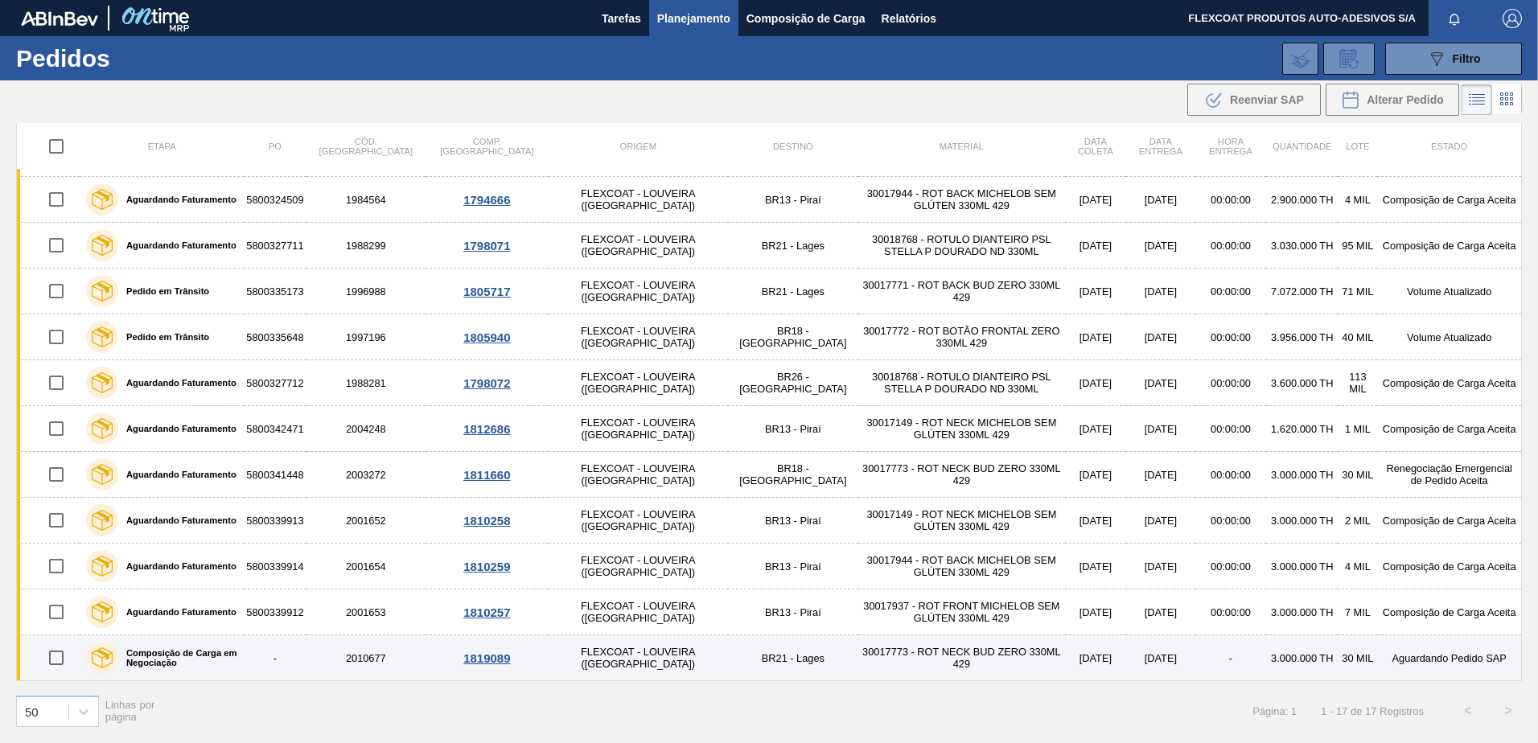
click at [65, 659] on input "checkbox" at bounding box center [56, 658] width 34 height 34
checkbox input "true"
click at [133, 659] on label "Composição de Carga em Negociação" at bounding box center [177, 657] width 119 height 19
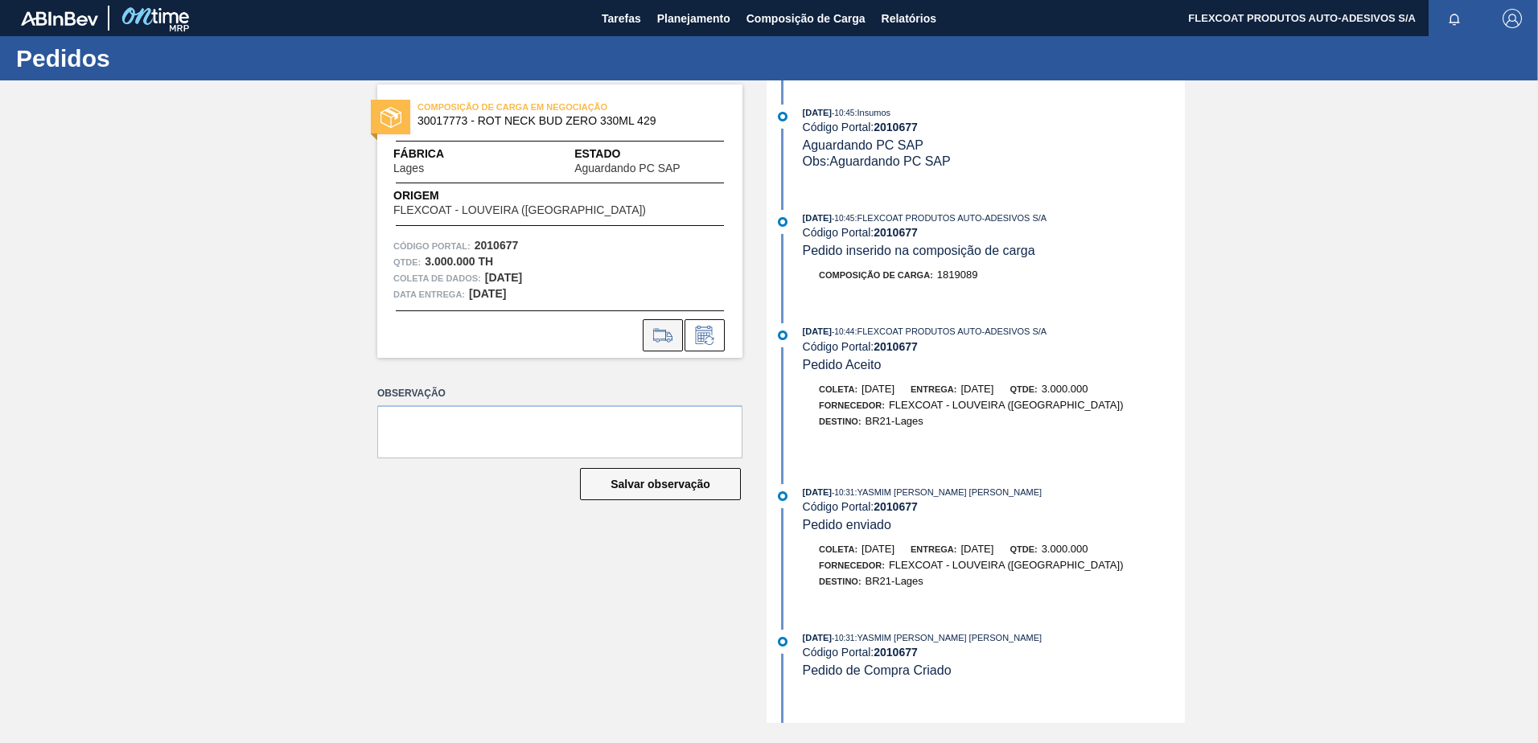
click at [664, 343] on icon at bounding box center [663, 335] width 26 height 19
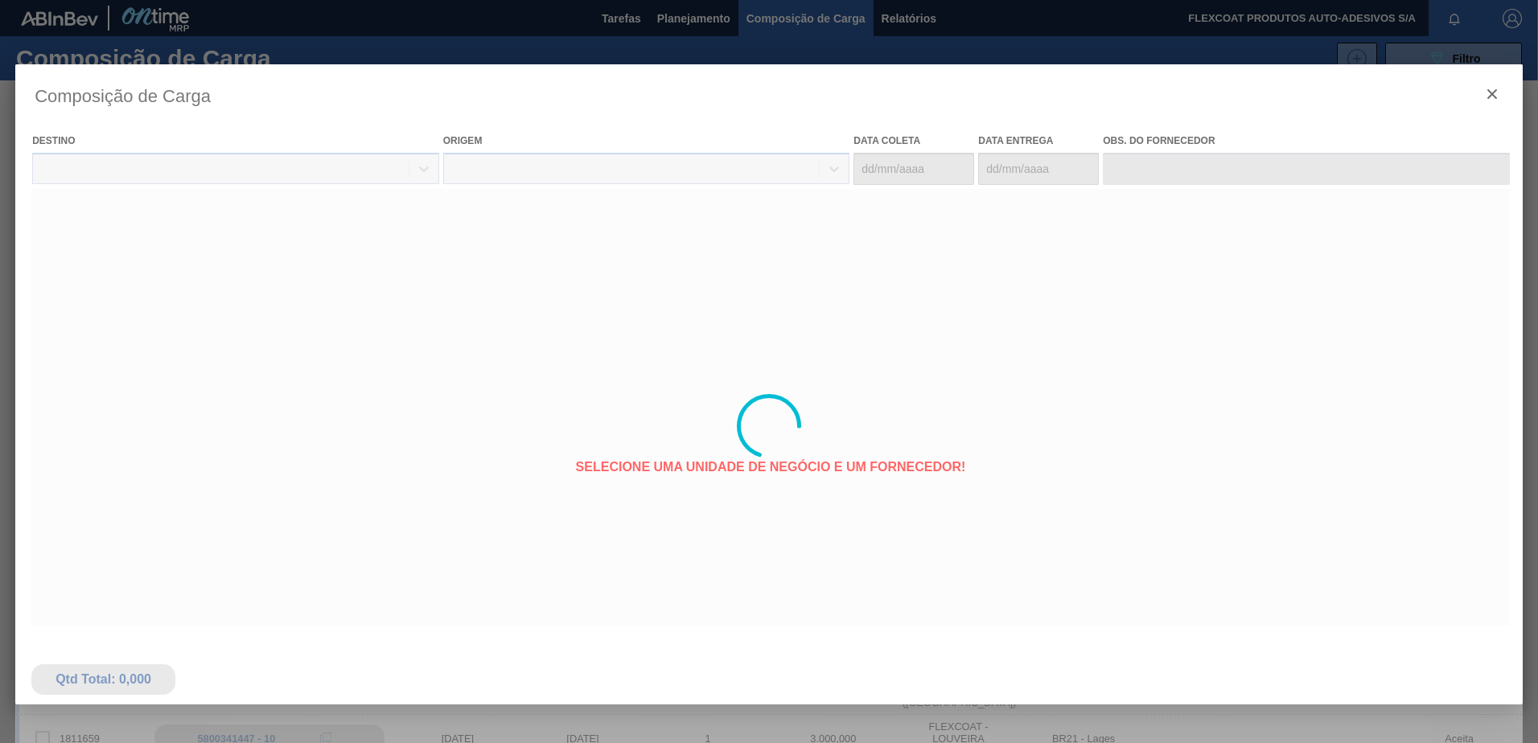
type coleta "[DATE]"
type entrega "[DATE]"
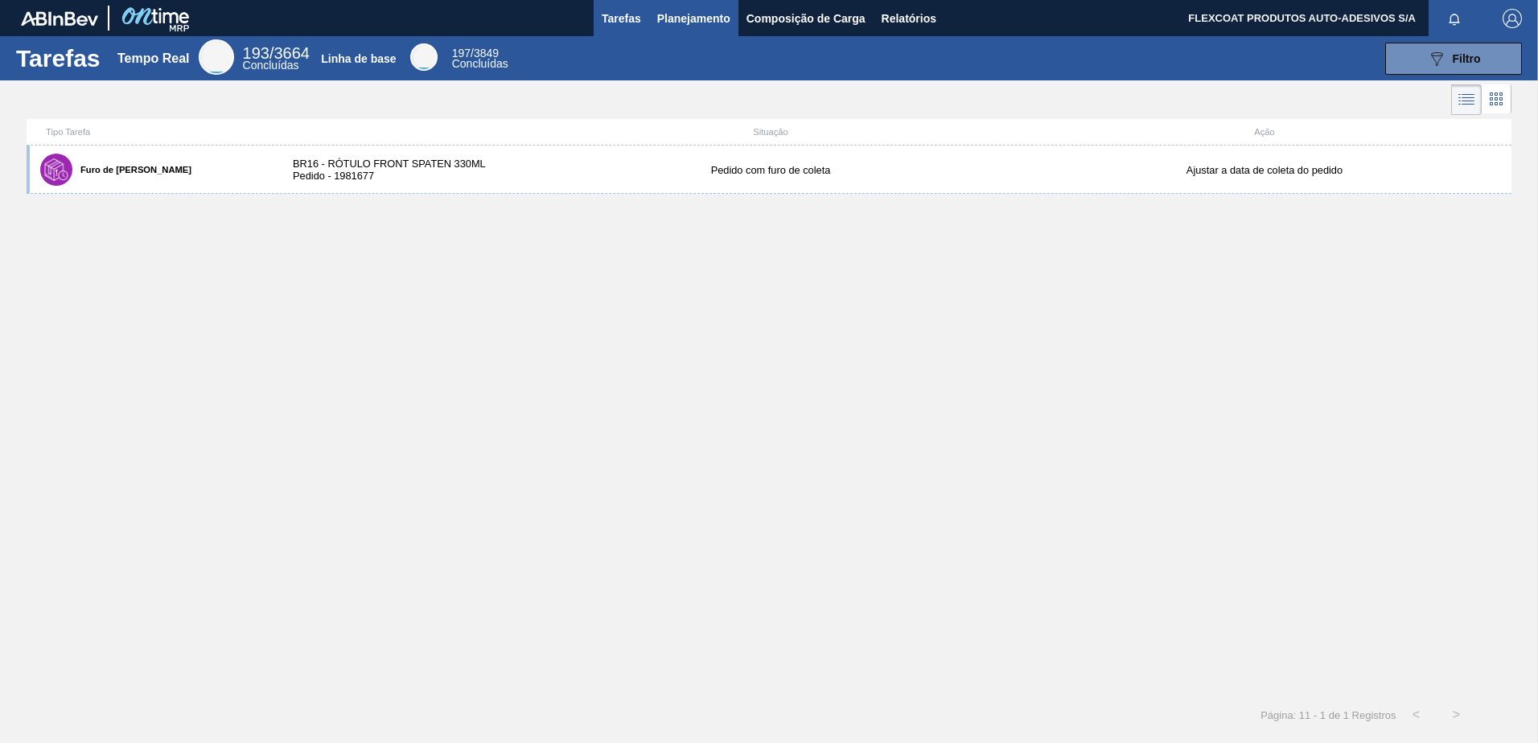
click at [677, 18] on span "Planejamento" at bounding box center [693, 18] width 73 height 19
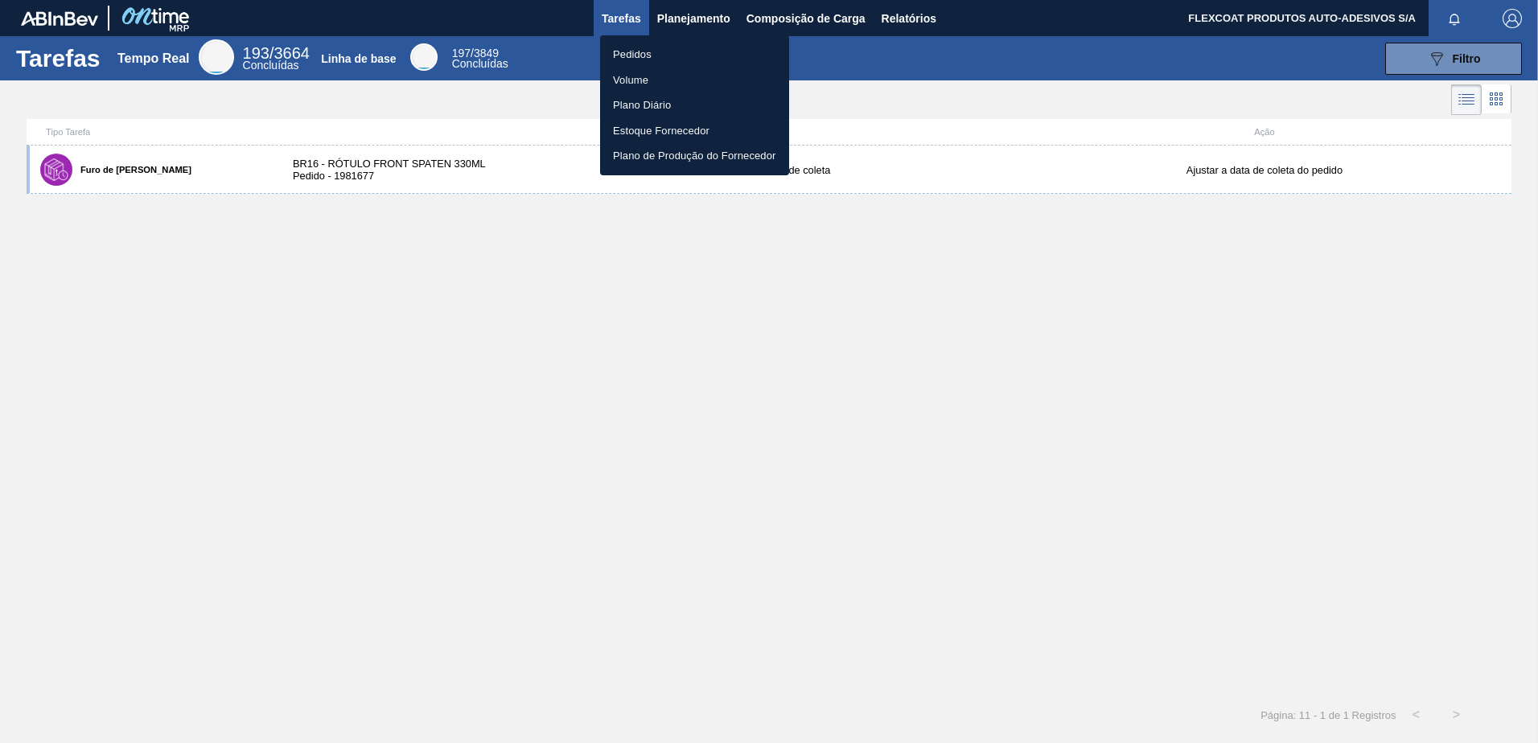
click at [647, 51] on li "Pedidos" at bounding box center [694, 55] width 189 height 26
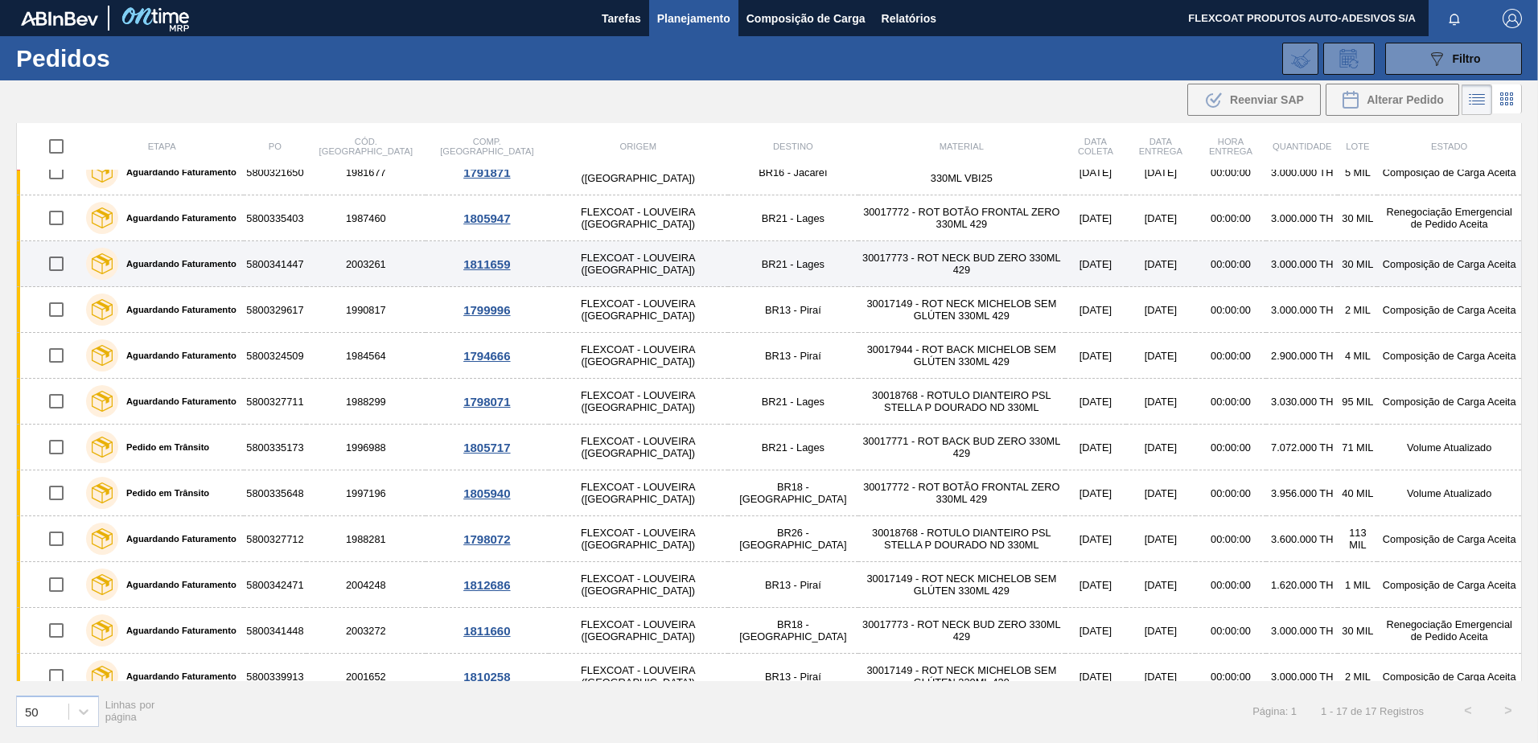
scroll to position [269, 0]
